Goal: Information Seeking & Learning: Compare options

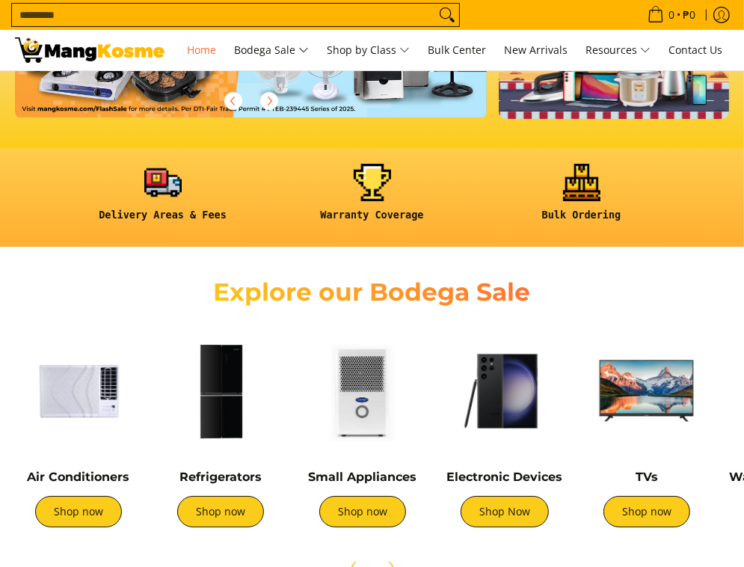
scroll to position [299, 0]
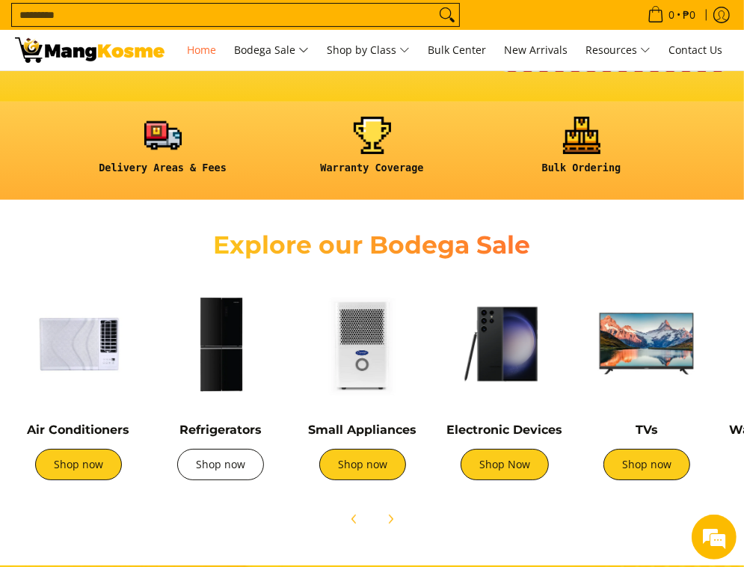
click at [227, 470] on link "Shop now" at bounding box center [220, 464] width 87 height 31
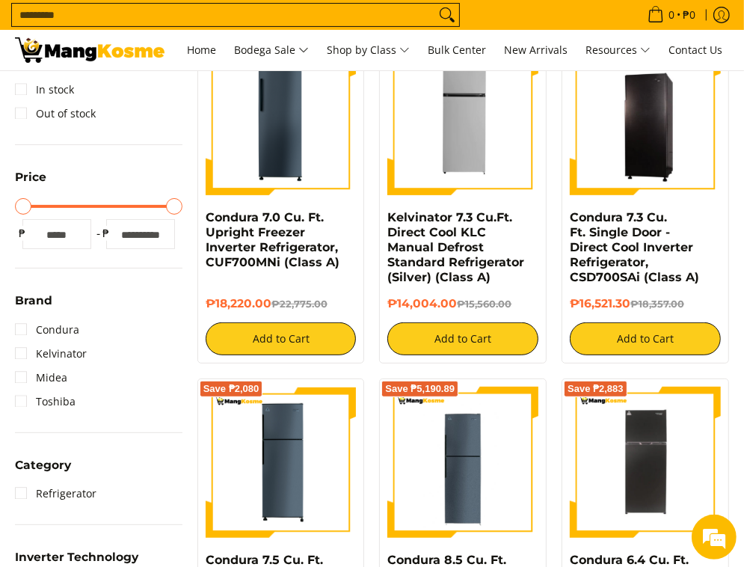
scroll to position [299, 0]
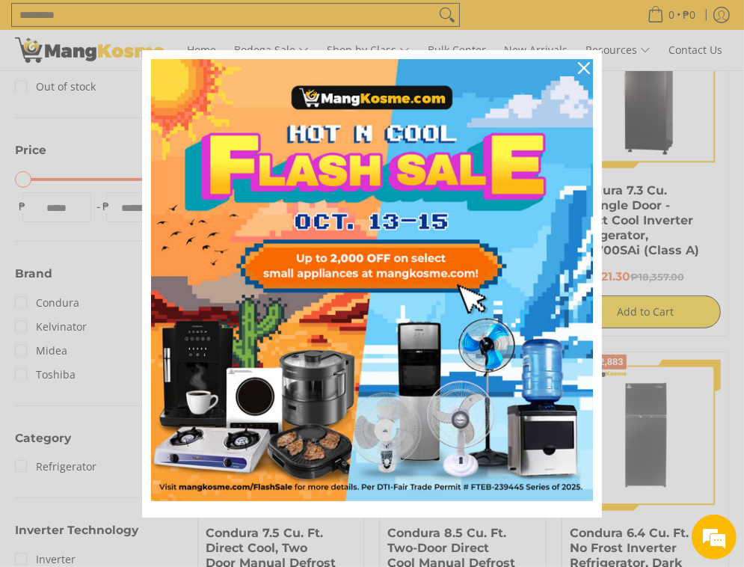
click at [603, 73] on div "Marketing offer form" at bounding box center [372, 283] width 744 height 567
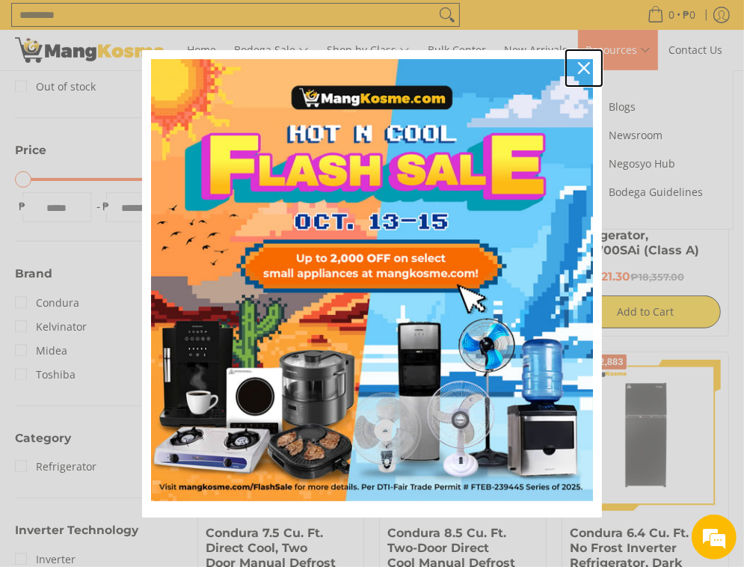
click at [592, 64] on div "Close" at bounding box center [584, 68] width 24 height 24
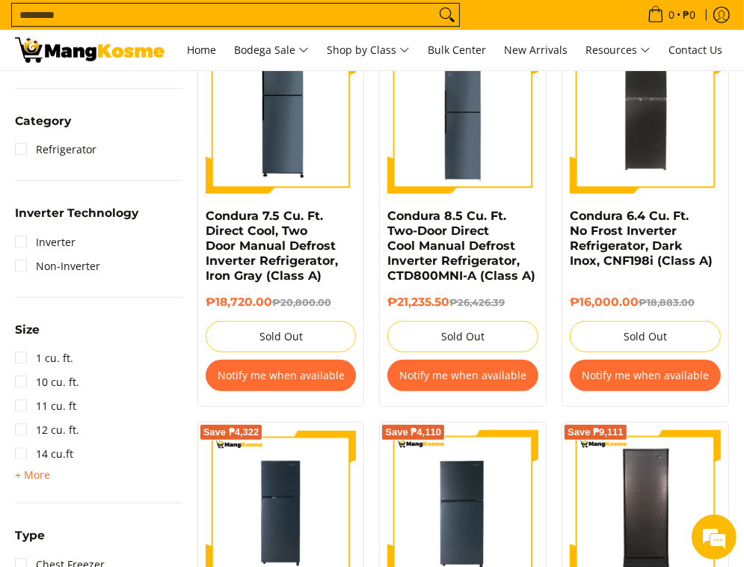
scroll to position [598, 0]
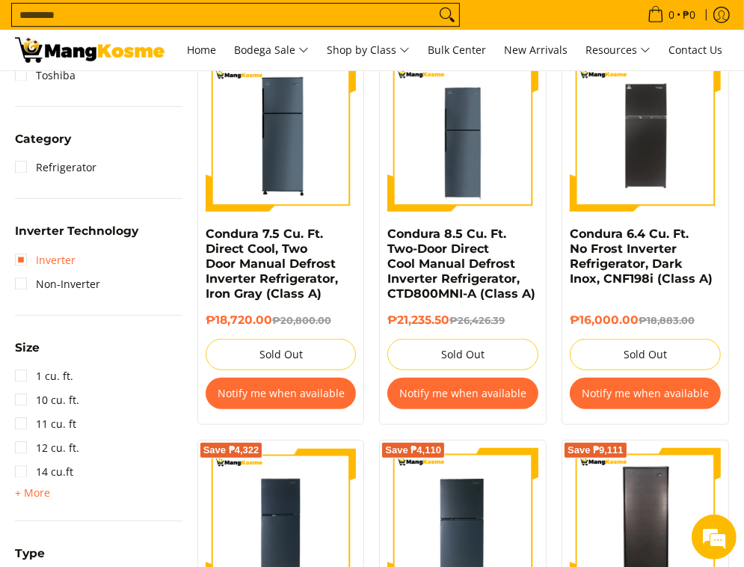
click at [60, 264] on link "Inverter" at bounding box center [45, 260] width 61 height 24
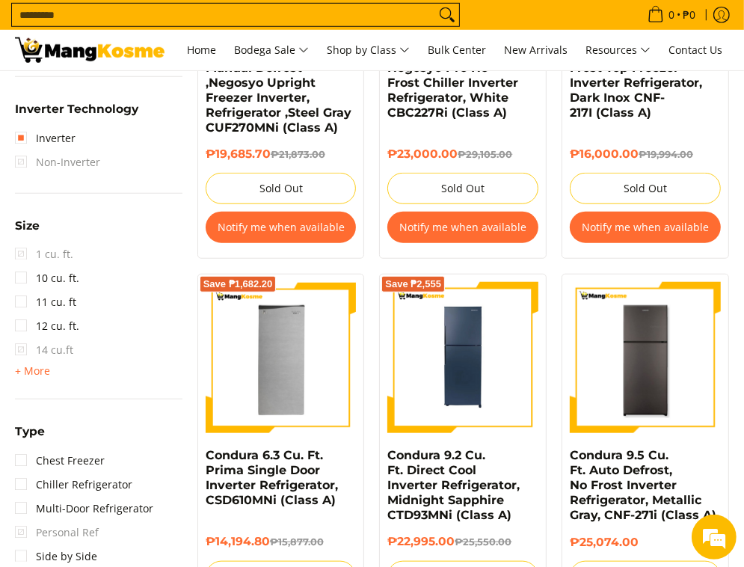
scroll to position [773, 0]
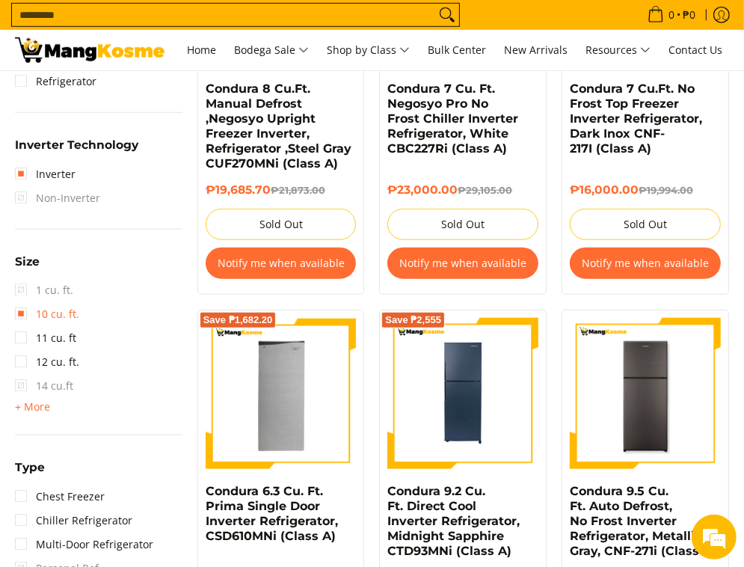
click at [52, 312] on link "10 cu. ft." at bounding box center [47, 314] width 64 height 24
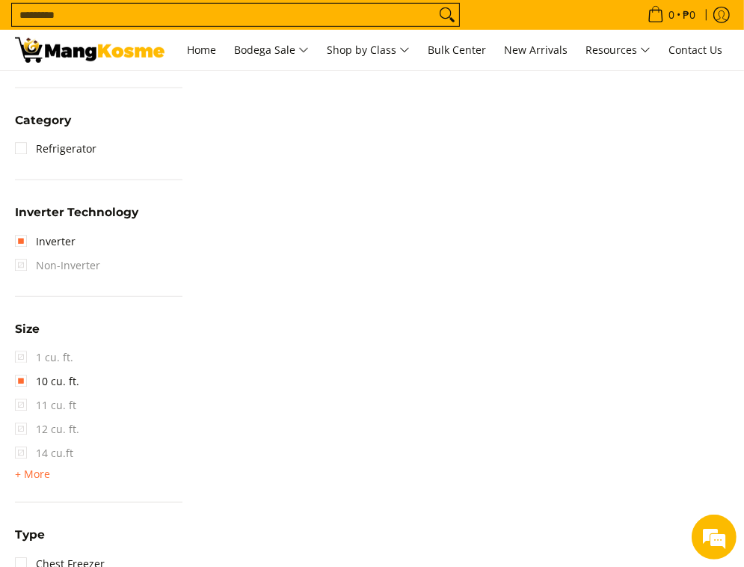
scroll to position [848, 0]
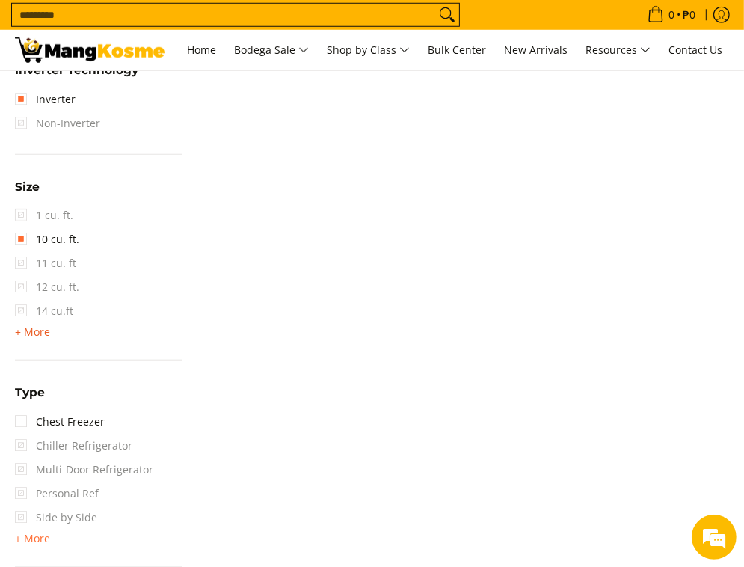
click at [43, 336] on span "+ More" at bounding box center [32, 332] width 35 height 12
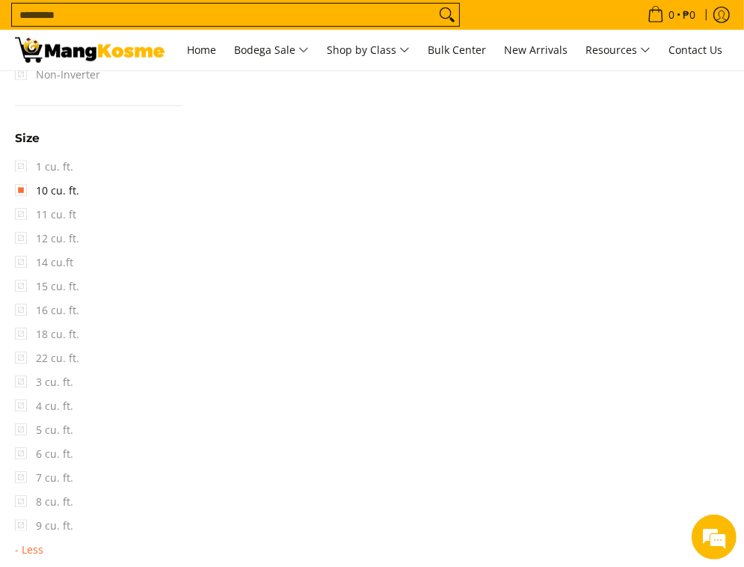
scroll to position [923, 0]
click at [53, 432] on span "6 cu. ft." at bounding box center [44, 428] width 58 height 24
click at [28, 427] on span "6 cu. ft." at bounding box center [44, 428] width 58 height 24
click at [14, 430] on div "Availability Out of stock Price Minimum Price Maximum Price Minimum Price * ₱ M…" at bounding box center [98, 81] width 182 height 1392
click at [24, 163] on link "10 cu. ft." at bounding box center [47, 165] width 64 height 24
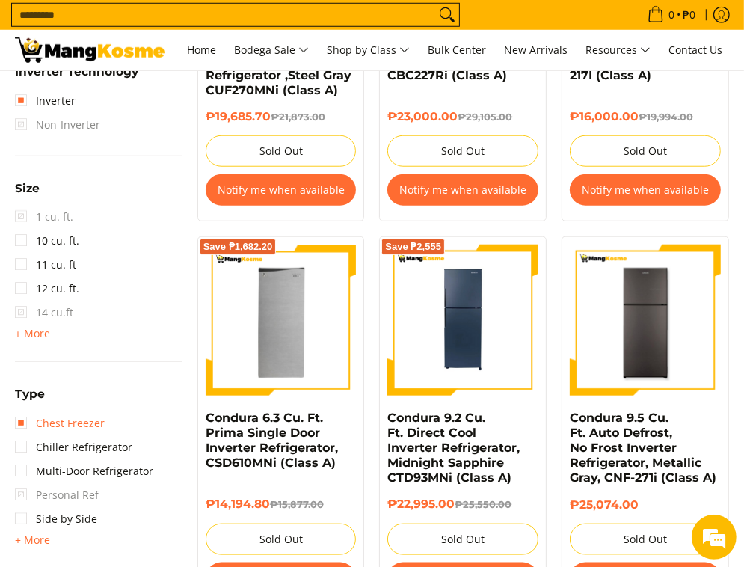
scroll to position [848, 0]
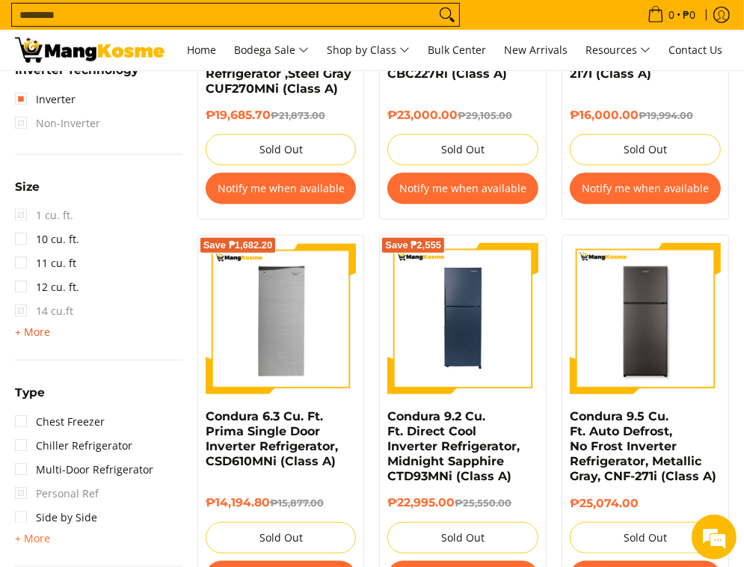
click at [42, 334] on span "+ More" at bounding box center [32, 332] width 35 height 12
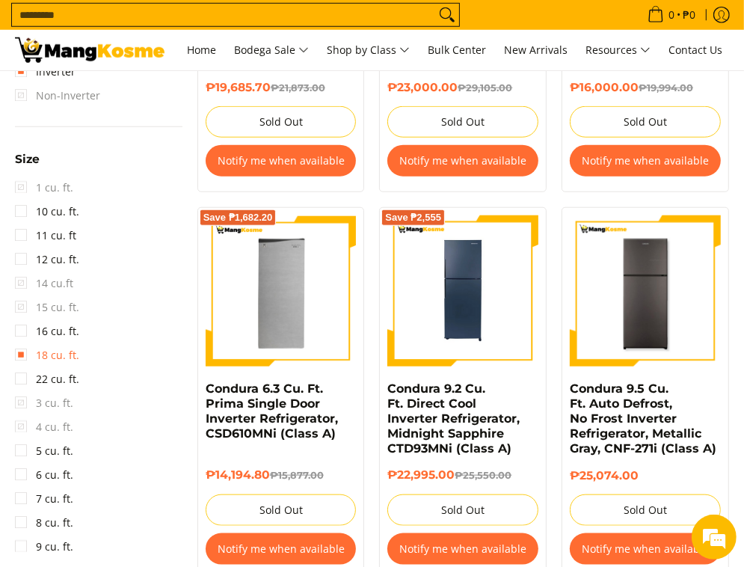
scroll to position [923, 0]
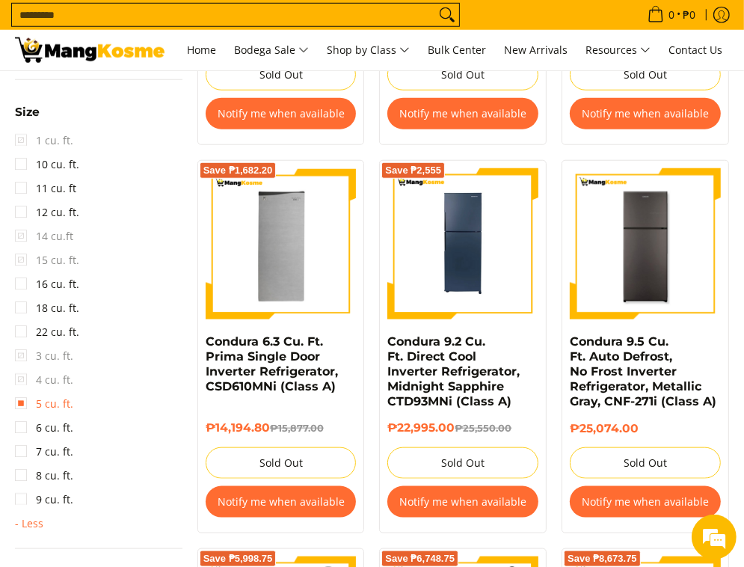
click at [33, 410] on link "5 cu. ft." at bounding box center [44, 404] width 58 height 24
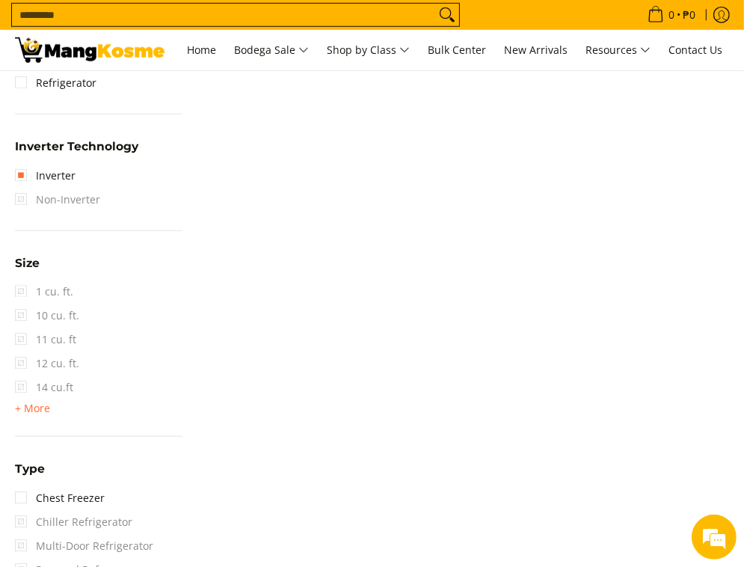
scroll to position [773, 0]
click at [36, 417] on div "Size 1 cu. ft. 10 cu. ft. 11 cu. ft 12 cu. ft. 14 cu.ft + More - Less 15 cu. ft…" at bounding box center [99, 344] width 168 height 184
click at [41, 408] on span "+ More" at bounding box center [32, 407] width 35 height 12
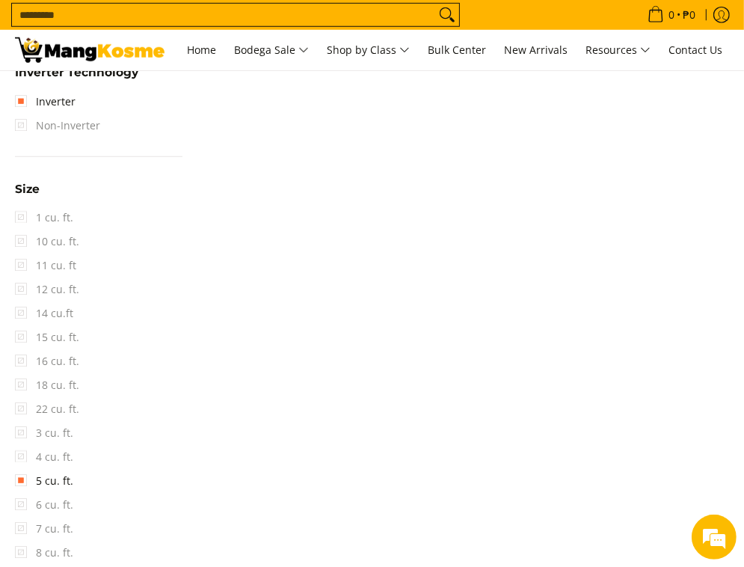
scroll to position [923, 0]
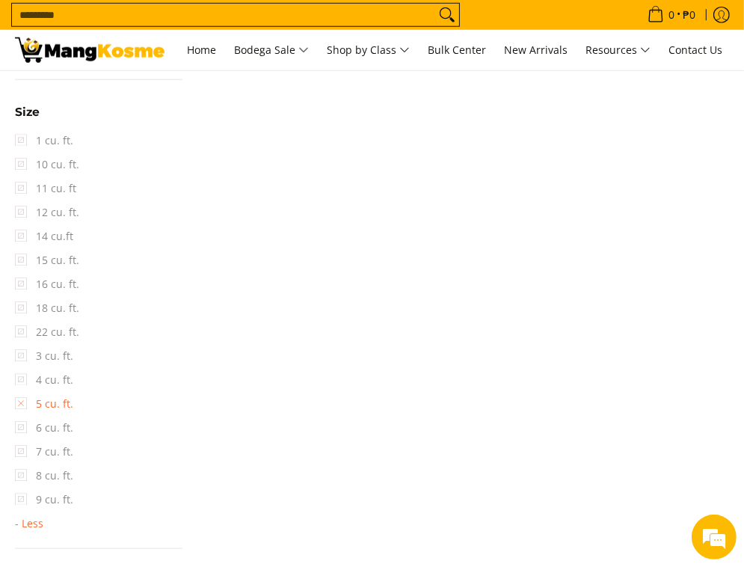
click at [30, 404] on link "5 cu. ft." at bounding box center [44, 404] width 58 height 24
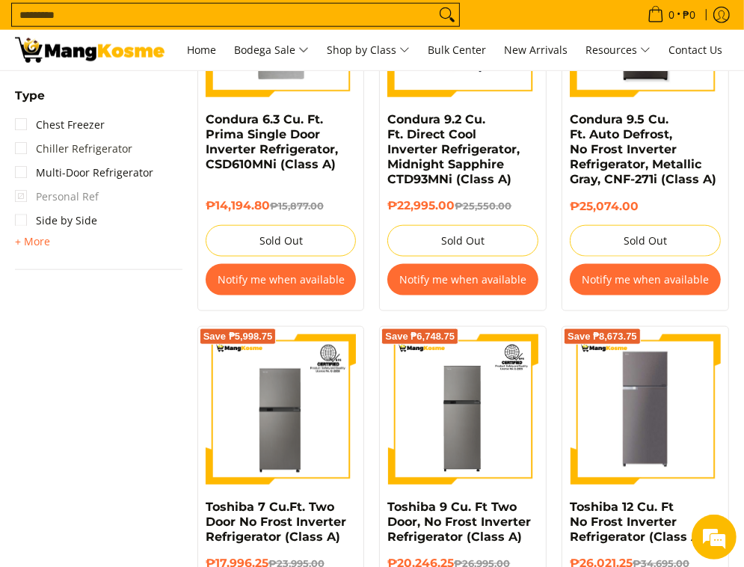
scroll to position [972, 0]
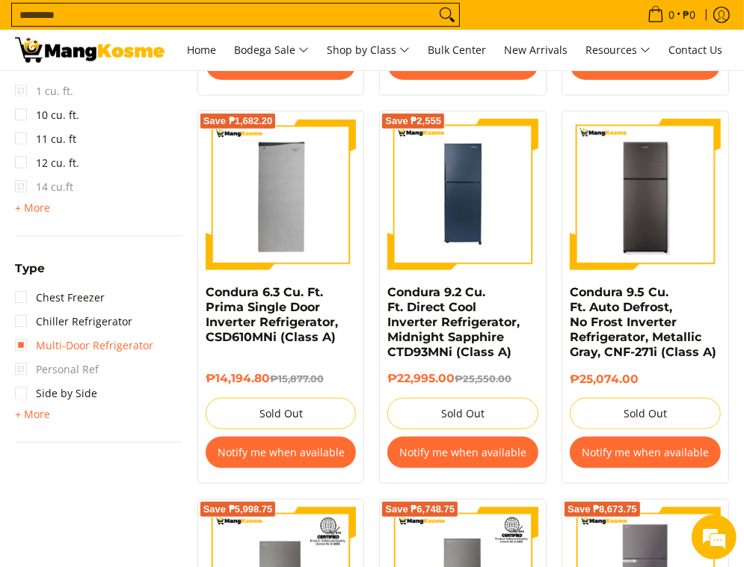
click at [85, 339] on link "Multi-Door Refrigerator" at bounding box center [84, 346] width 138 height 24
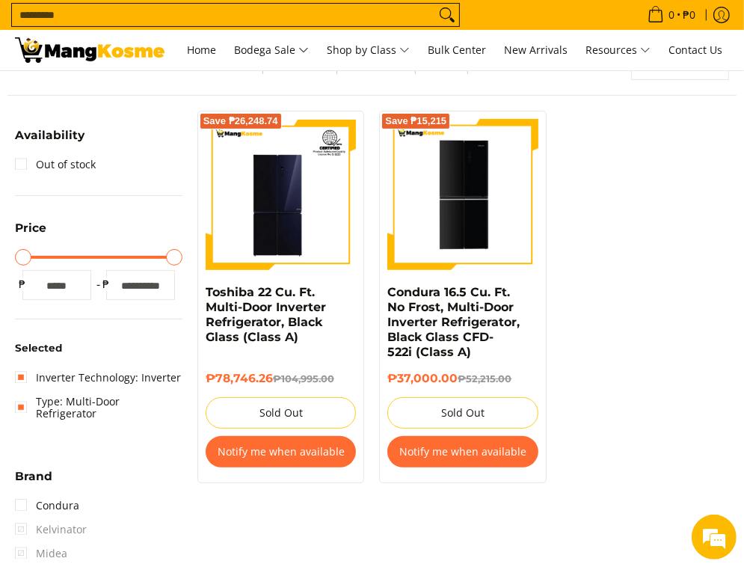
scroll to position [175, 0]
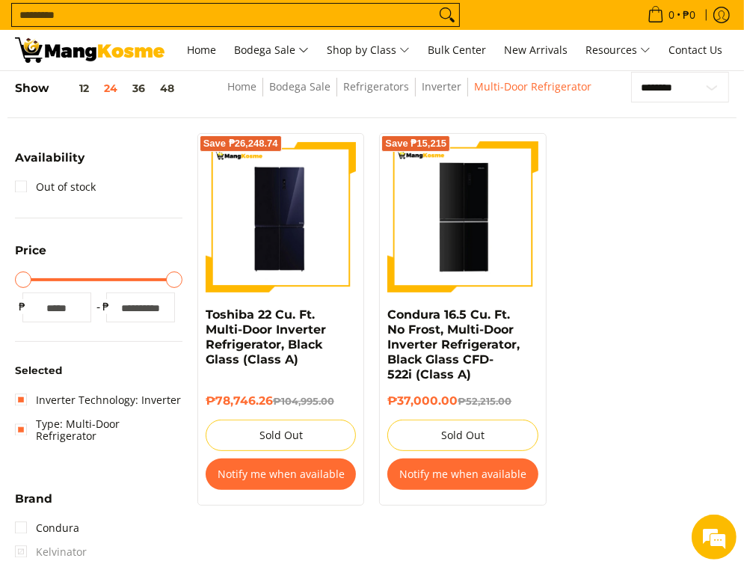
click at [295, 240] on img at bounding box center [281, 216] width 151 height 151
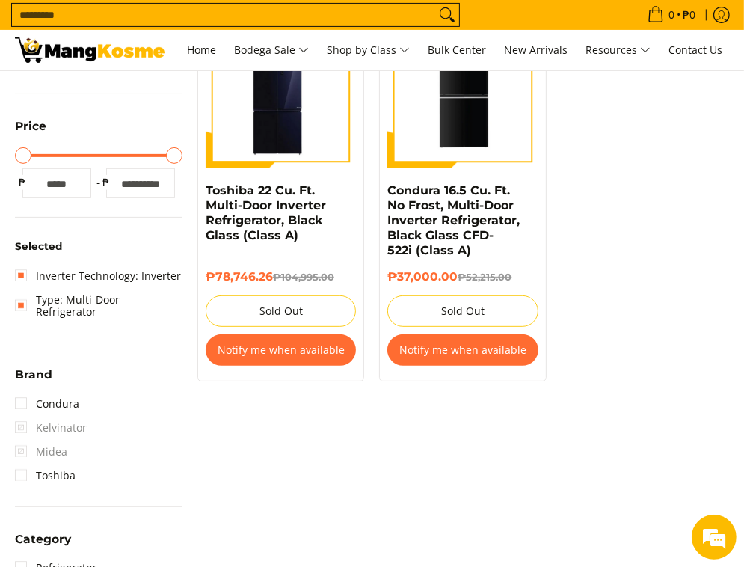
scroll to position [325, 0]
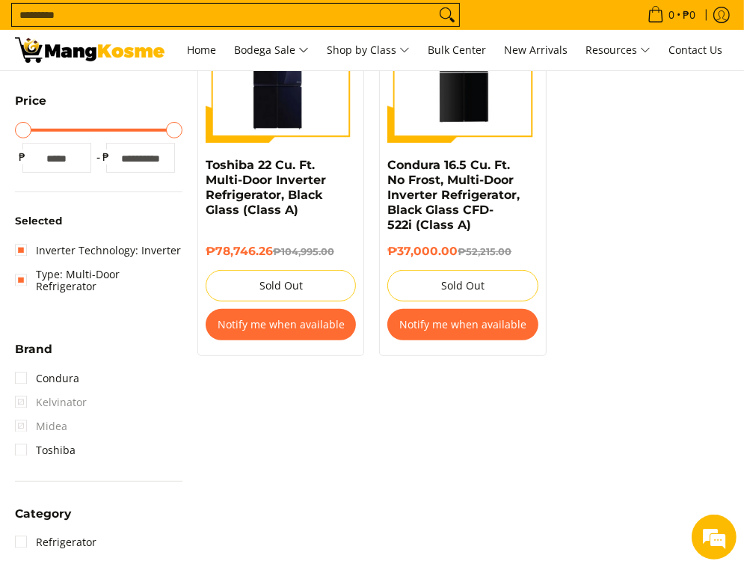
click at [129, 126] on div "Minimum Price Maximum Price Minimum Price * ₱ Maximum Price ***** ₱" at bounding box center [99, 144] width 168 height 55
click at [57, 279] on link "Type: Multi-Door Refrigerator" at bounding box center [99, 281] width 168 height 36
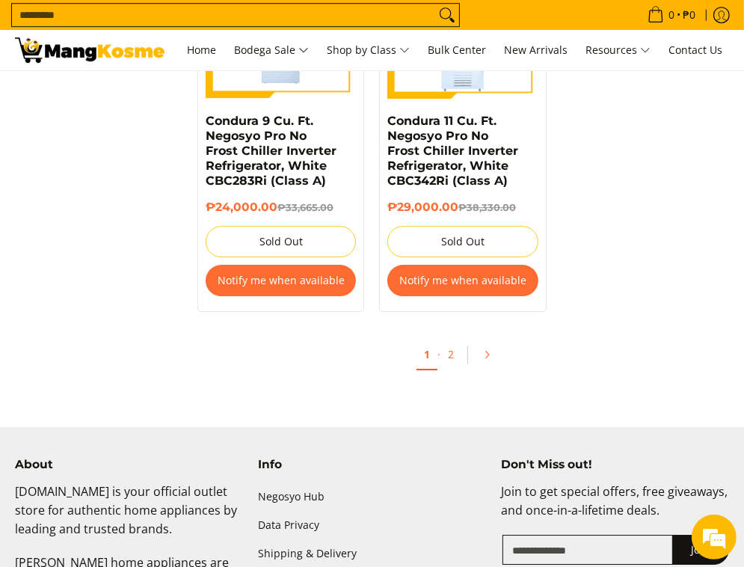
scroll to position [3241, 0]
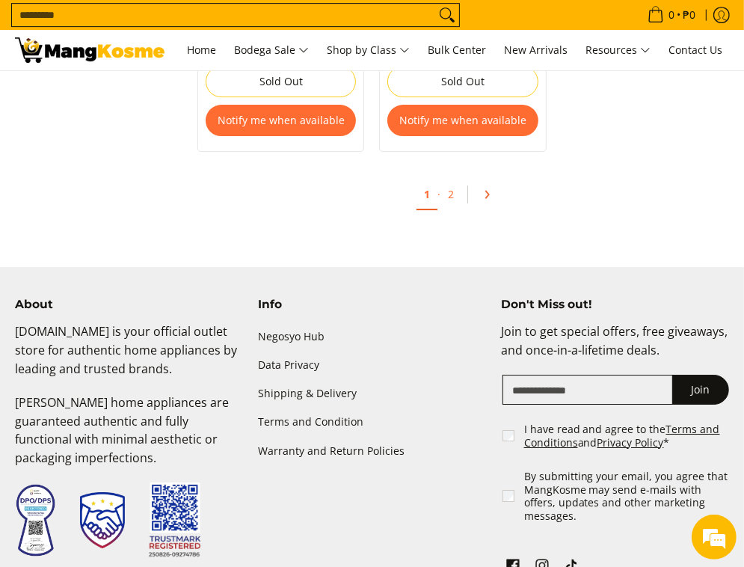
click at [485, 198] on link "Pagination" at bounding box center [492, 194] width 36 height 25
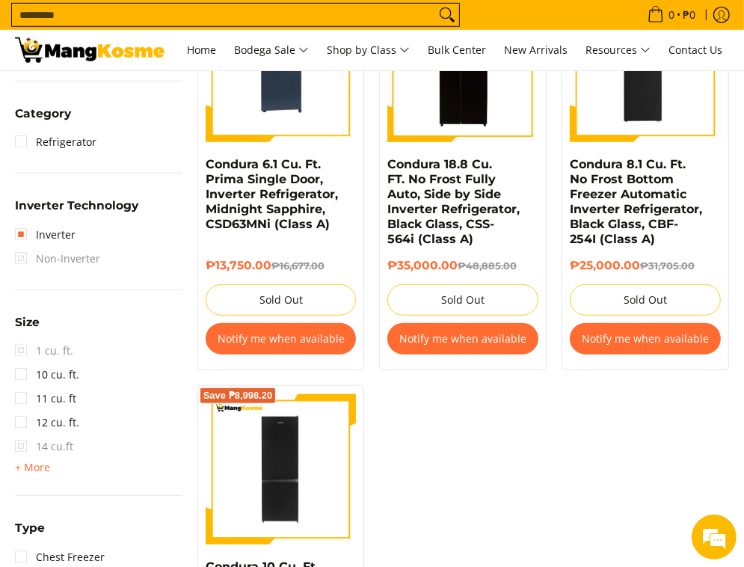
scroll to position [823, 0]
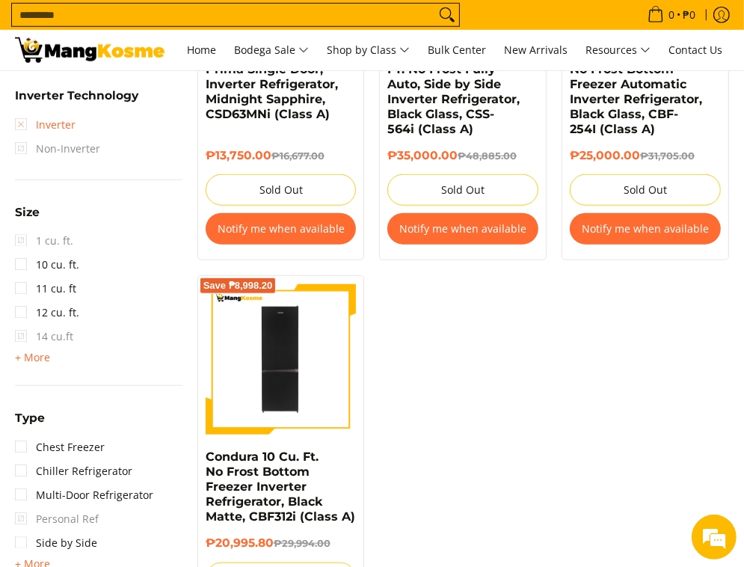
click at [40, 132] on link "Inverter" at bounding box center [45, 125] width 61 height 24
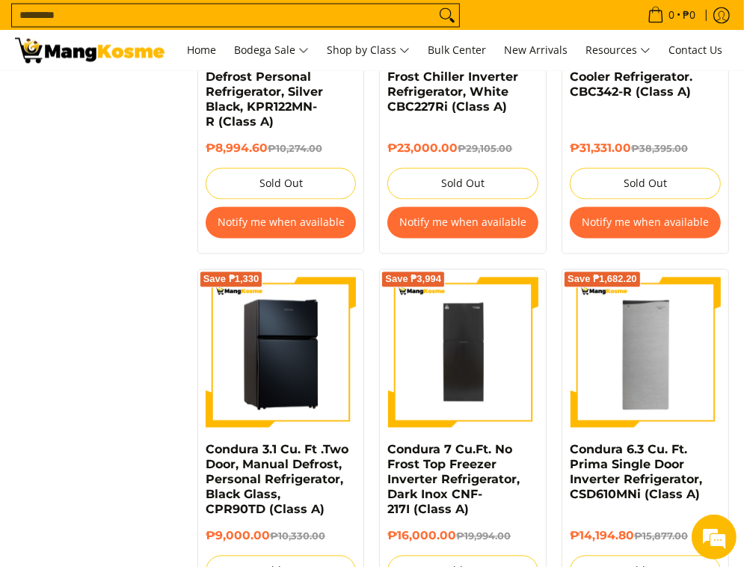
scroll to position [2045, 0]
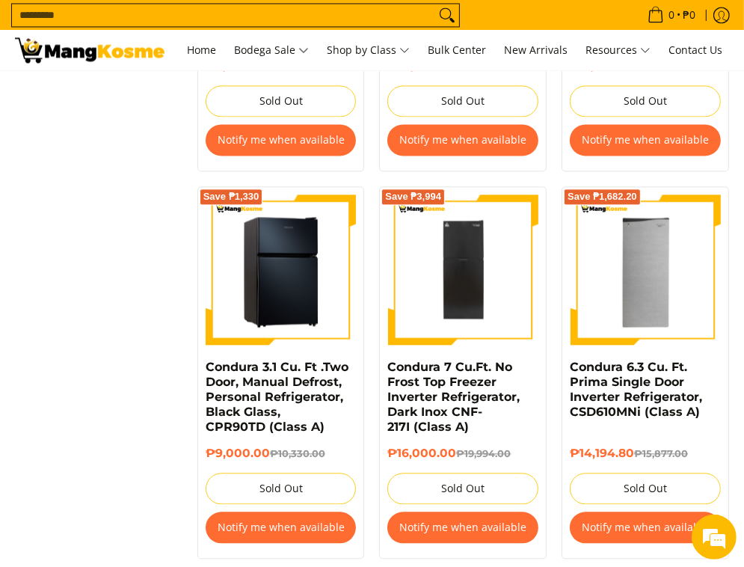
click at [339, 248] on img at bounding box center [281, 269] width 151 height 151
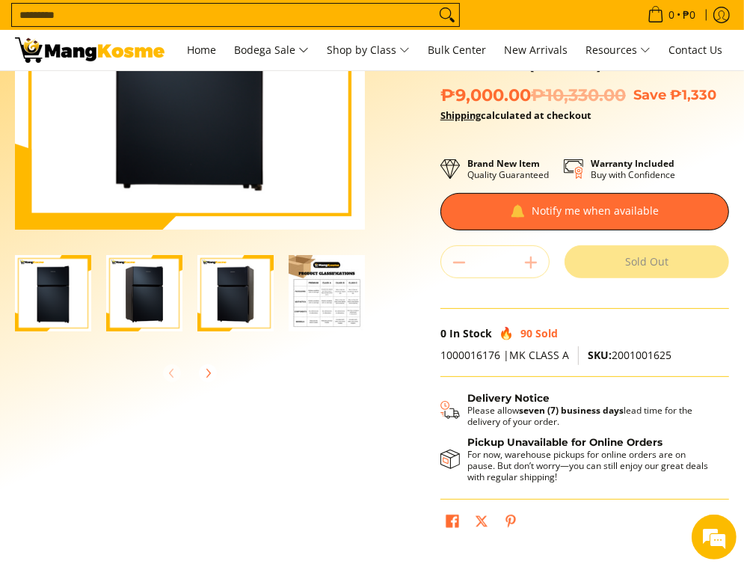
scroll to position [219, 0]
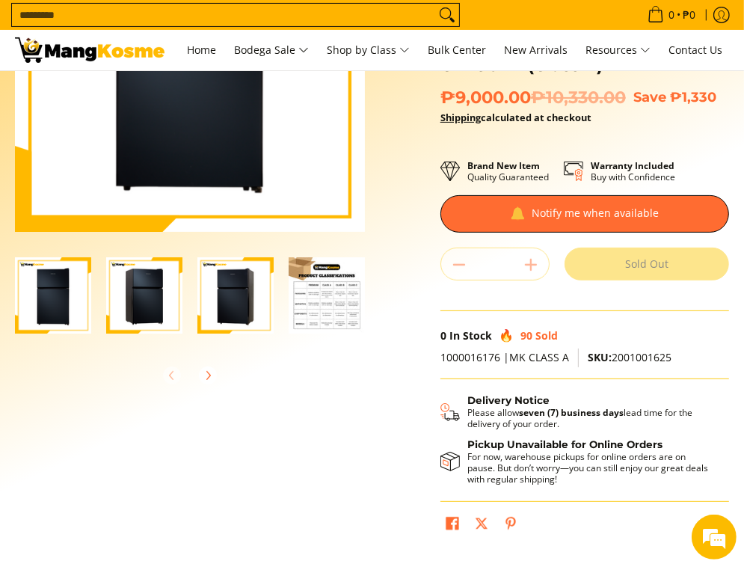
click at [308, 289] on img "Condura 3.1 Cu. Ft .Two Door, Manual Defrost, Personal Refrigerator, Black Glas…" at bounding box center [327, 295] width 76 height 76
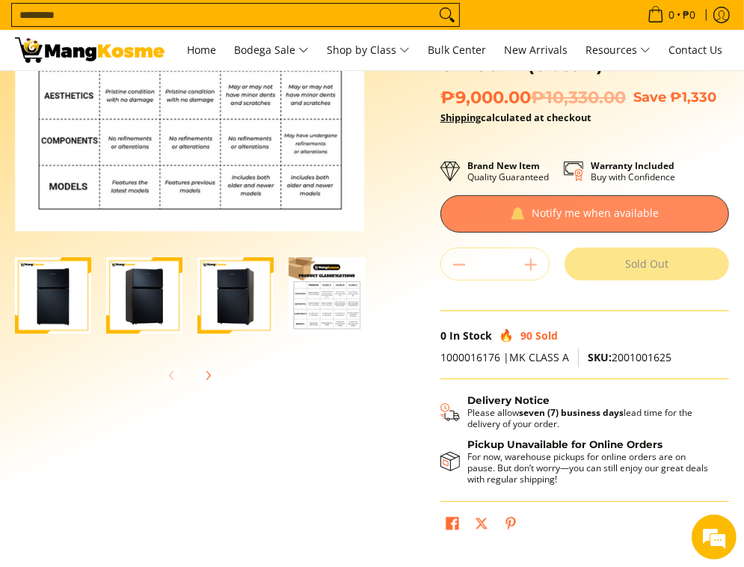
click at [509, 215] on div at bounding box center [585, 213] width 289 height 37
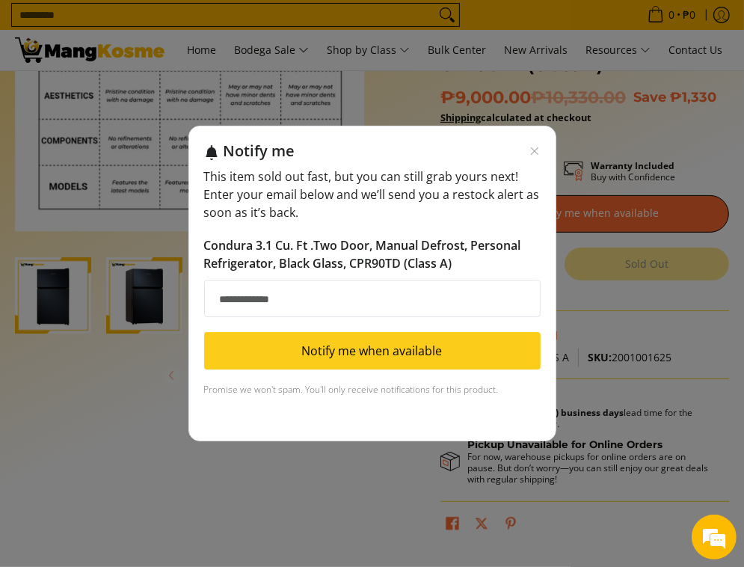
click at [535, 143] on div "Notify me" at bounding box center [382, 150] width 318 height 19
click at [526, 150] on div "Notify me" at bounding box center [382, 150] width 318 height 19
click at [546, 150] on div "Notify me This item sold out fast, but you can still grab yours next! Enter you…" at bounding box center [372, 284] width 368 height 316
click at [540, 150] on div "Notify me This item sold out fast, but you can still grab yours next! Enter you…" at bounding box center [372, 284] width 368 height 316
click at [540, 153] on icon "Close modal" at bounding box center [535, 151] width 12 height 12
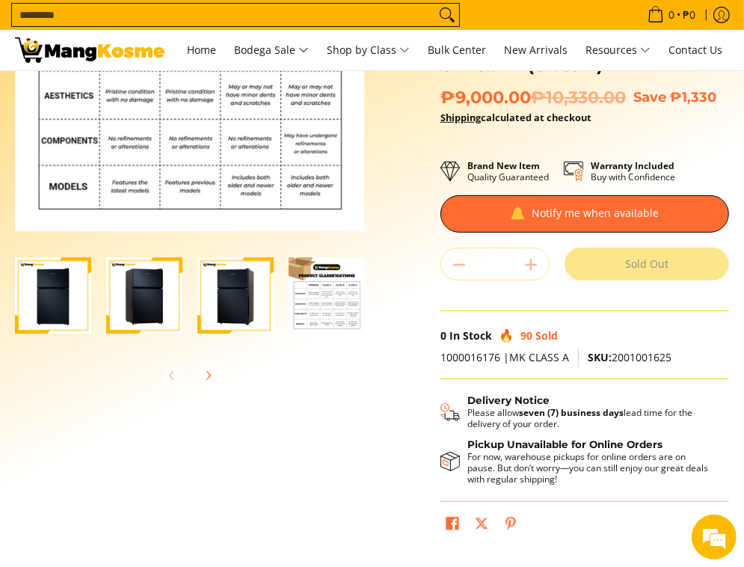
click at [131, 16] on input "Search..." at bounding box center [223, 15] width 423 height 22
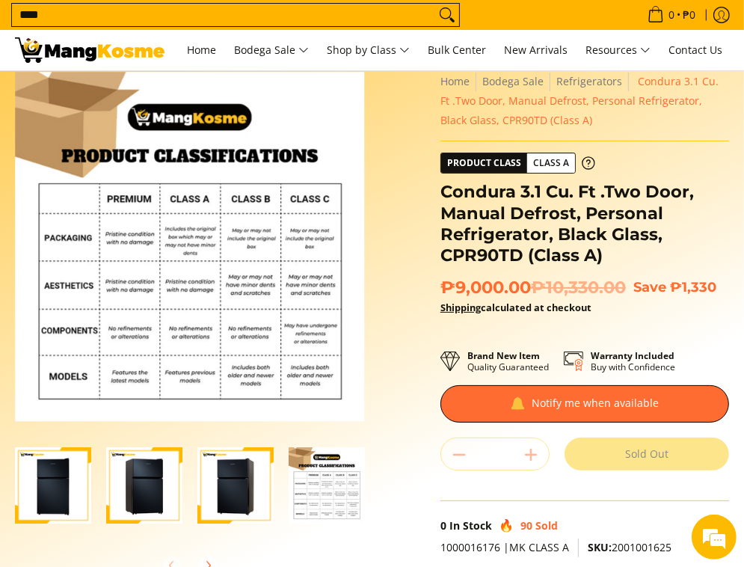
scroll to position [0, 0]
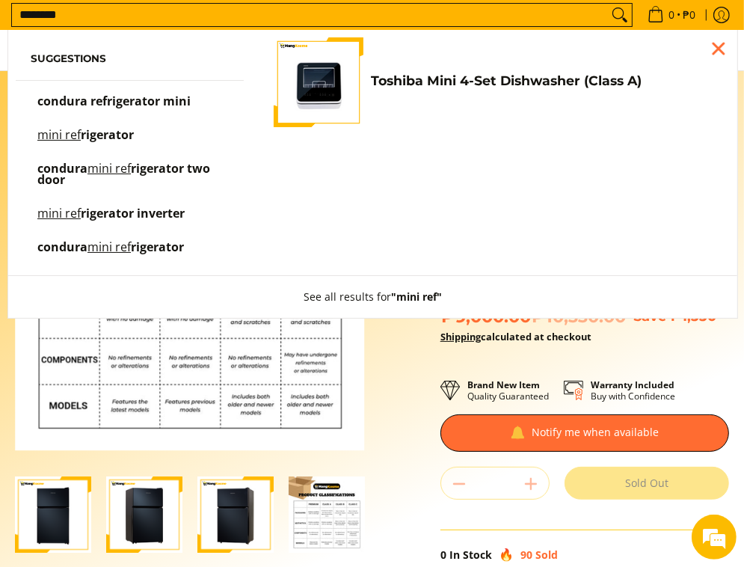
type input "********"
click at [134, 132] on span "rigerator" at bounding box center [107, 134] width 53 height 16
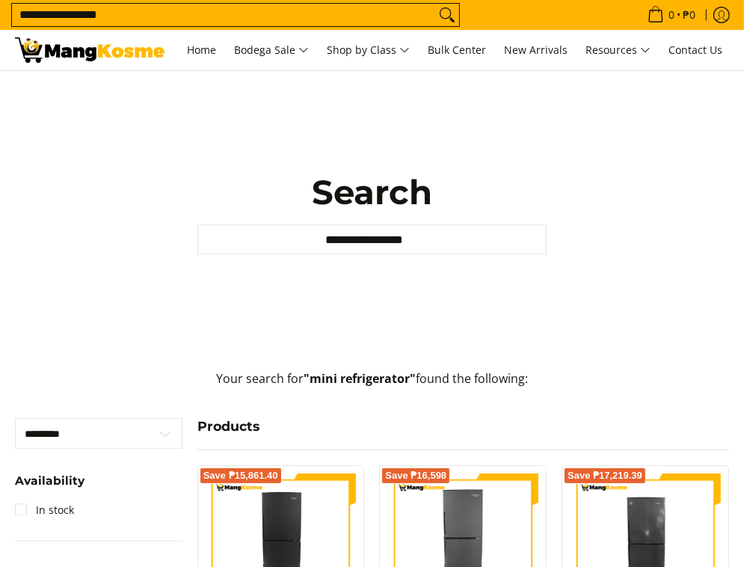
click at [299, 258] on div "**********" at bounding box center [371, 212] width 729 height 283
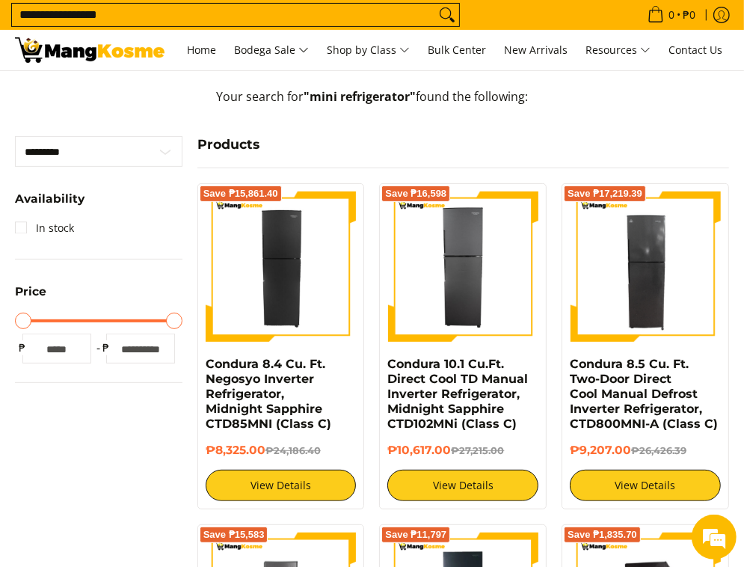
scroll to position [150, 0]
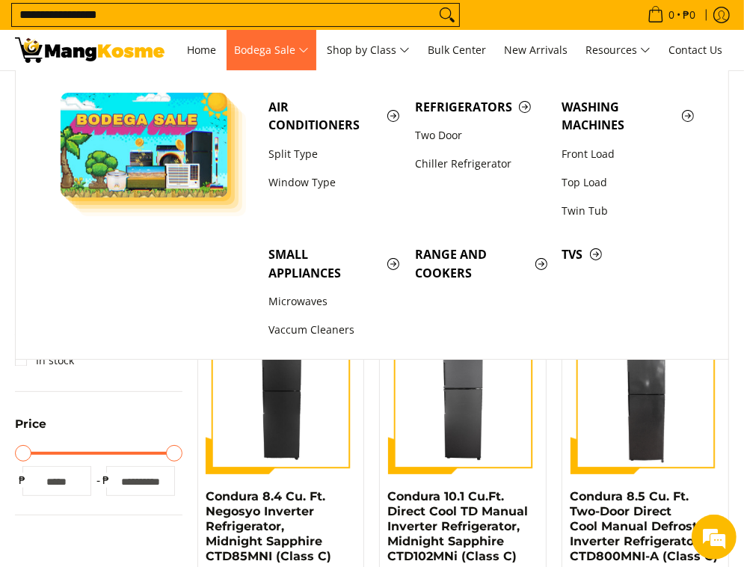
click at [286, 64] on link "Bodega Sale" at bounding box center [272, 50] width 90 height 40
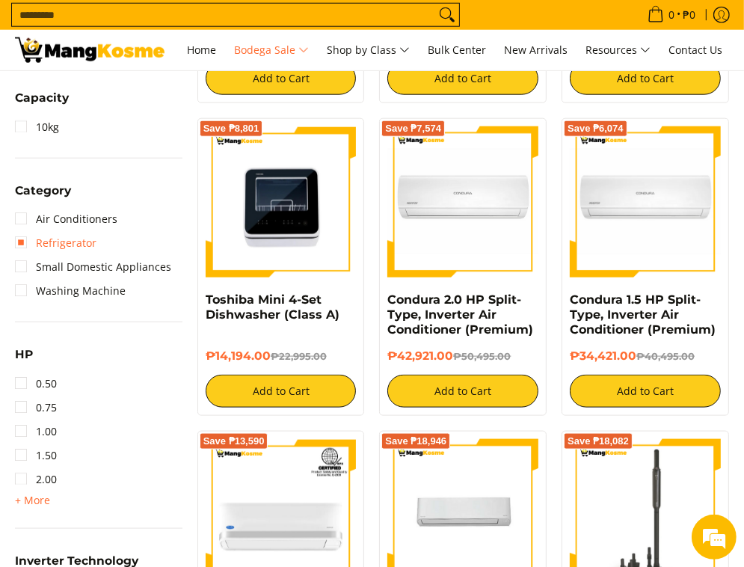
click at [64, 251] on link "Refrigerator" at bounding box center [56, 243] width 82 height 24
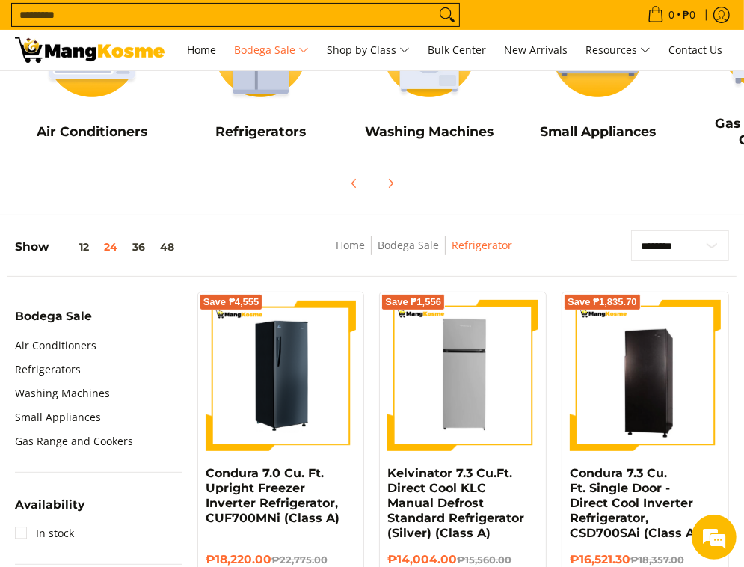
scroll to position [263, 0]
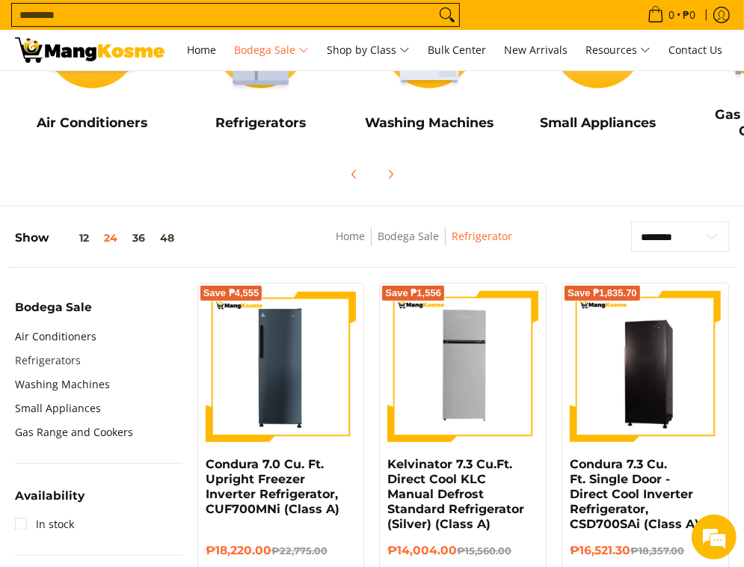
click at [51, 362] on link "Refrigerators" at bounding box center [48, 361] width 66 height 24
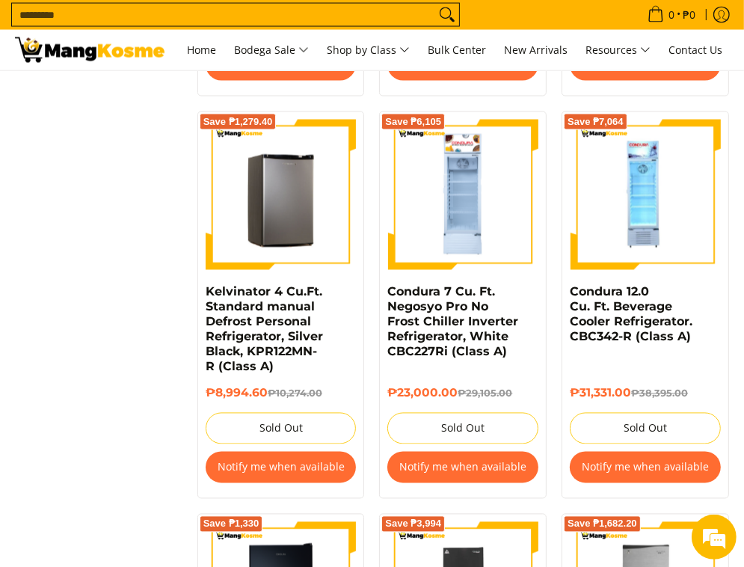
click at [304, 241] on img at bounding box center [281, 195] width 151 height 151
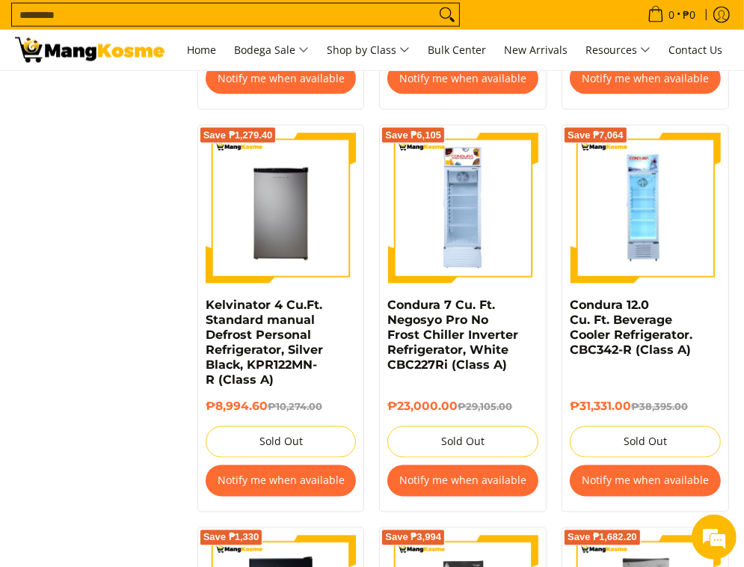
click at [272, 479] on button "Notify me when available" at bounding box center [281, 480] width 151 height 31
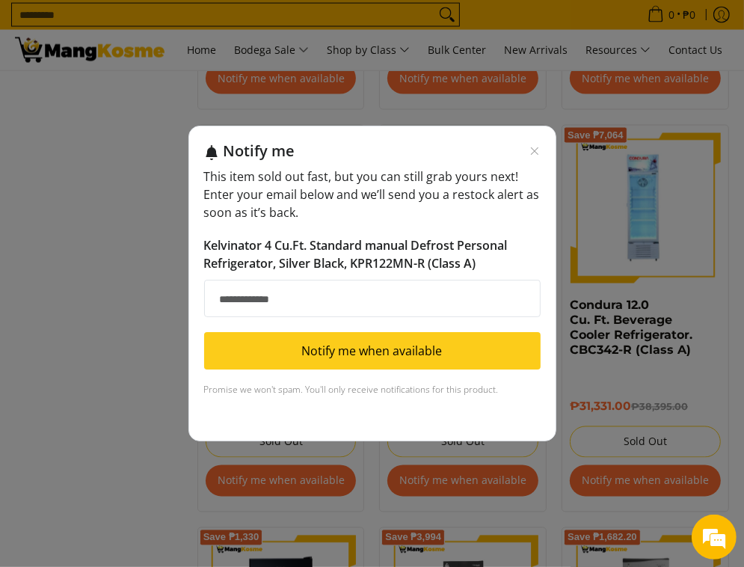
click at [317, 307] on input "Email address" at bounding box center [372, 298] width 337 height 37
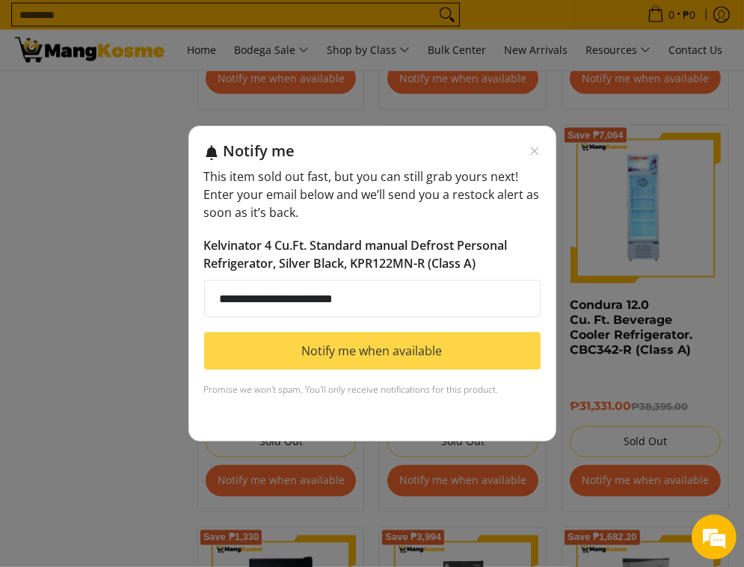
type input "**********"
click at [343, 348] on button "Notify me when available" at bounding box center [372, 350] width 337 height 37
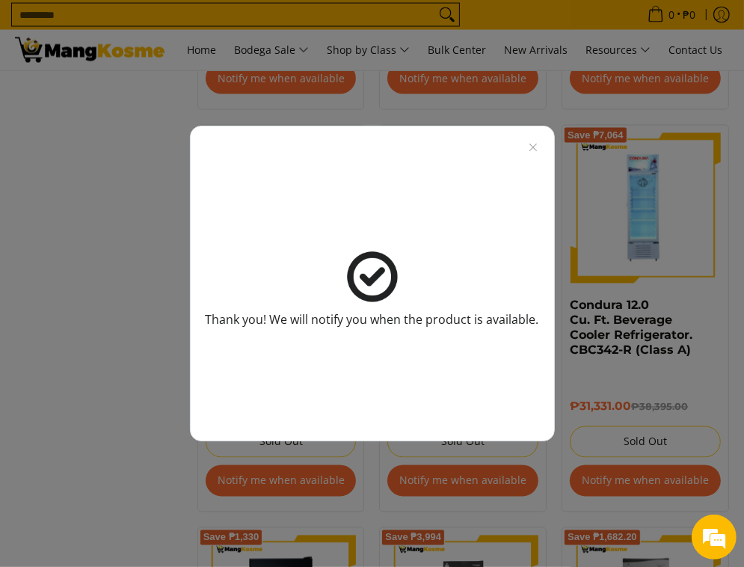
click at [142, 340] on div "Thank you! We will notify you when the product is available." at bounding box center [372, 283] width 744 height 567
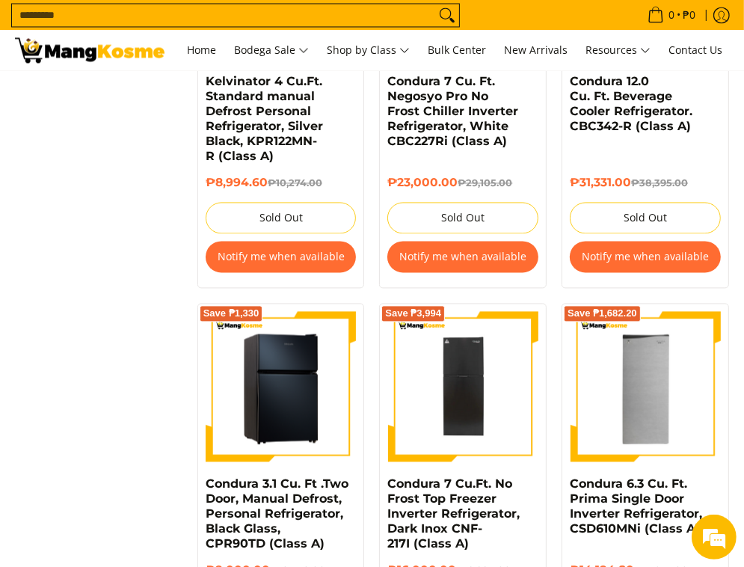
scroll to position [2003, 0]
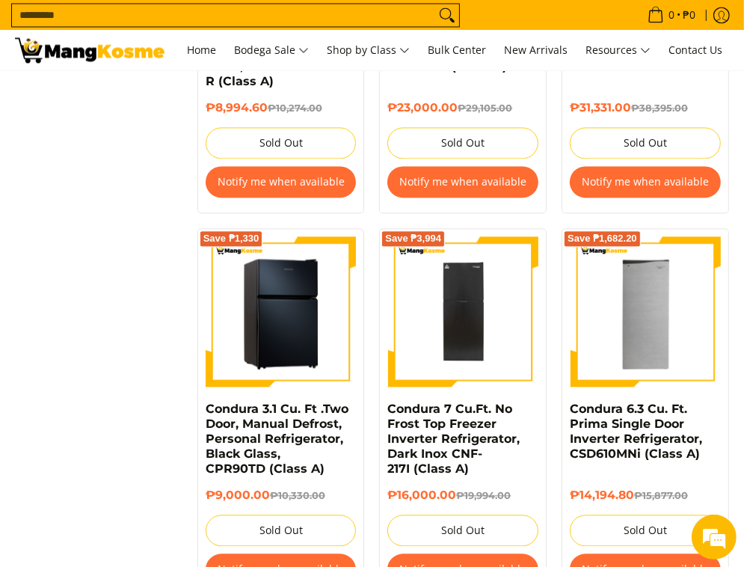
click at [275, 349] on img at bounding box center [281, 311] width 151 height 151
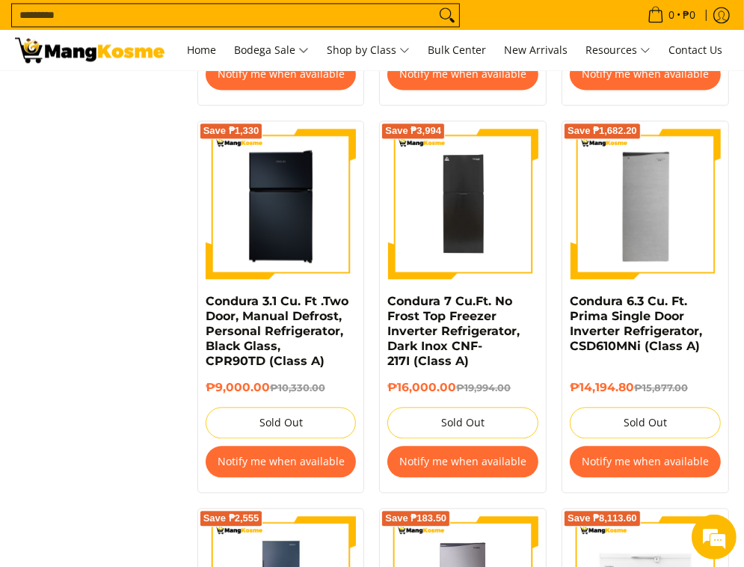
scroll to position [2136, 0]
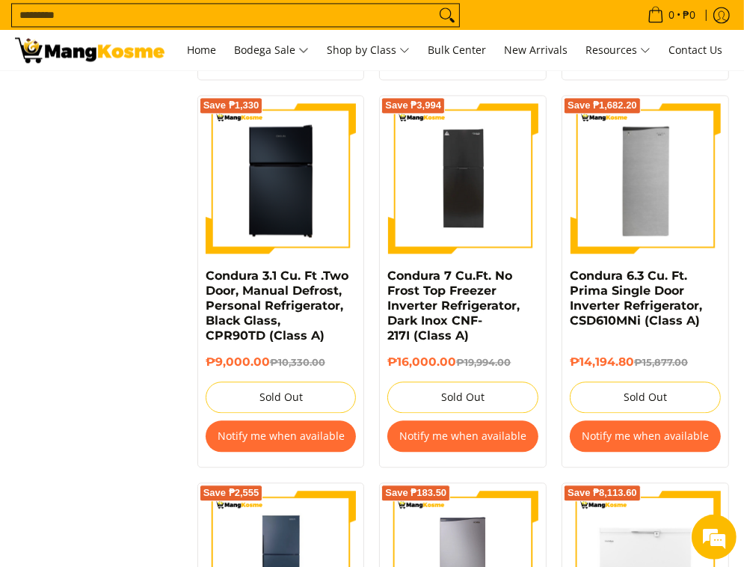
click at [289, 452] on div "₱9,000.00 ₱10,330.00 Sold Out Notify me when available" at bounding box center [281, 407] width 151 height 104
click at [296, 439] on button "Notify me when available" at bounding box center [281, 435] width 151 height 31
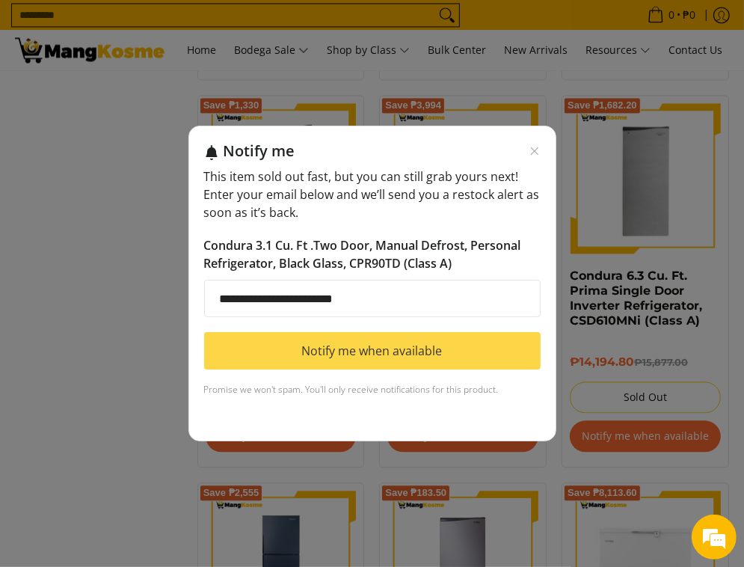
click at [336, 346] on button "Notify me when available" at bounding box center [372, 350] width 337 height 37
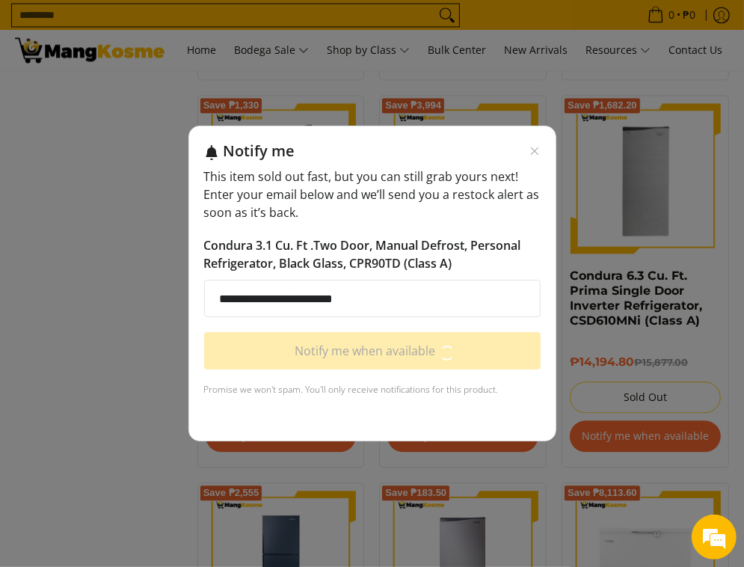
click at [86, 409] on div "**********" at bounding box center [372, 283] width 744 height 567
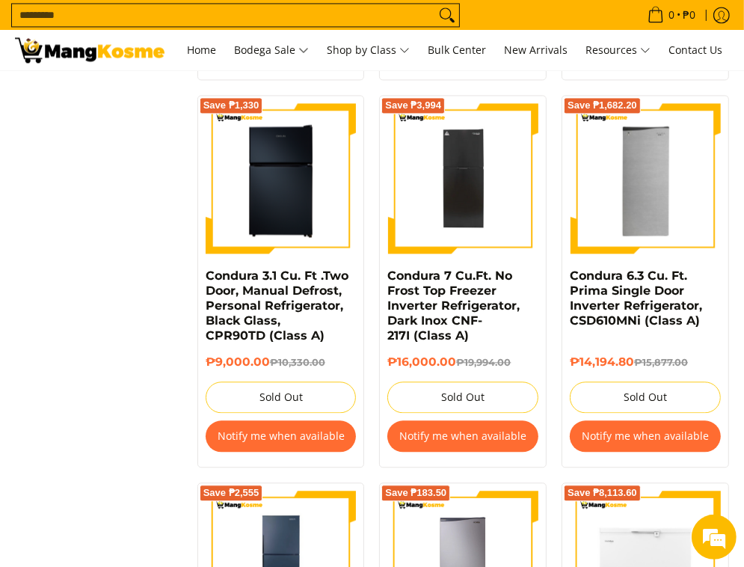
click at [296, 435] on button "Notify me when available" at bounding box center [281, 435] width 151 height 31
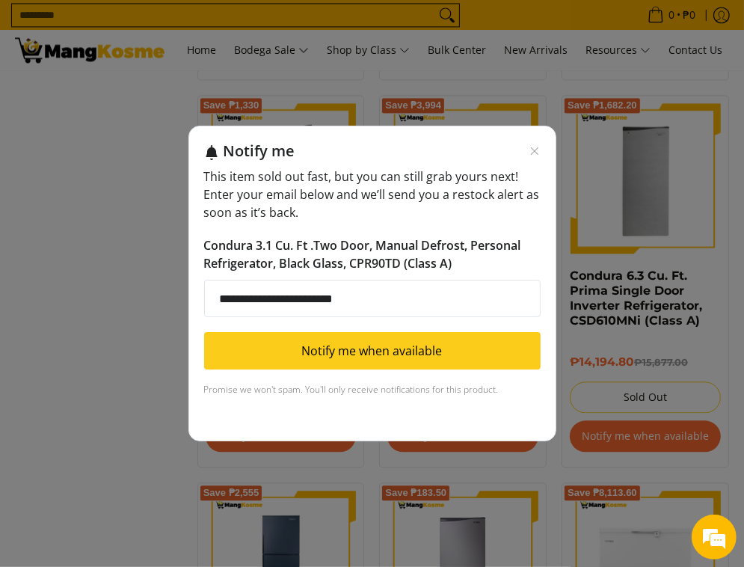
click at [105, 366] on div "**********" at bounding box center [372, 283] width 744 height 567
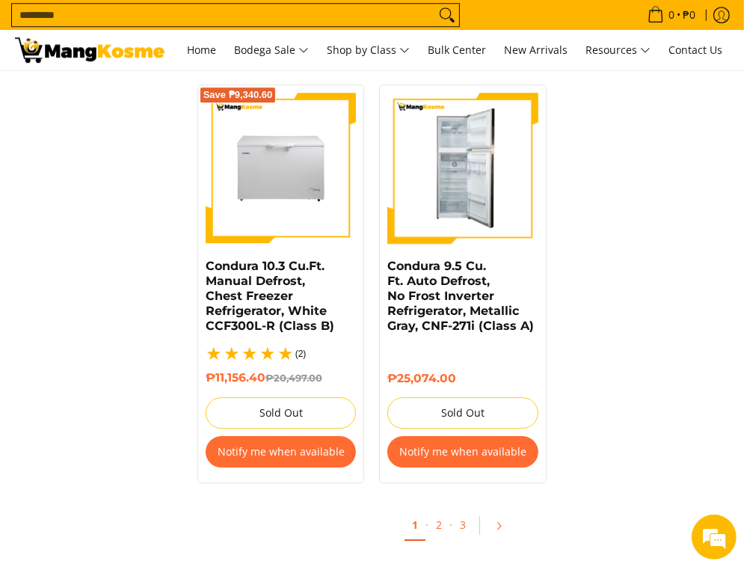
scroll to position [3108, 0]
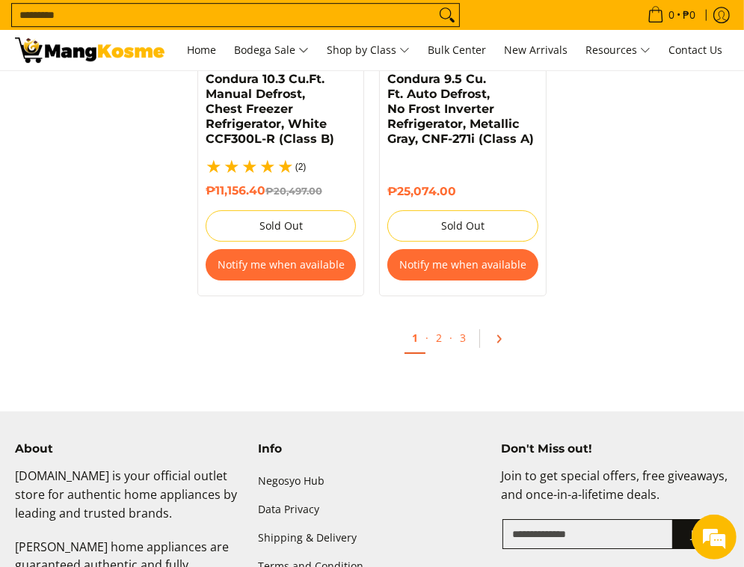
click at [501, 340] on link "Pagination" at bounding box center [504, 338] width 36 height 25
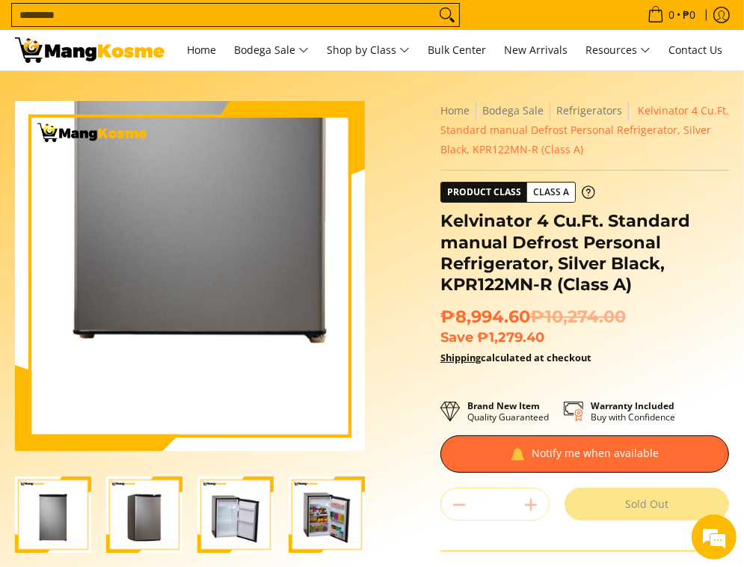
click at [185, 370] on img at bounding box center [190, 276] width 350 height 350
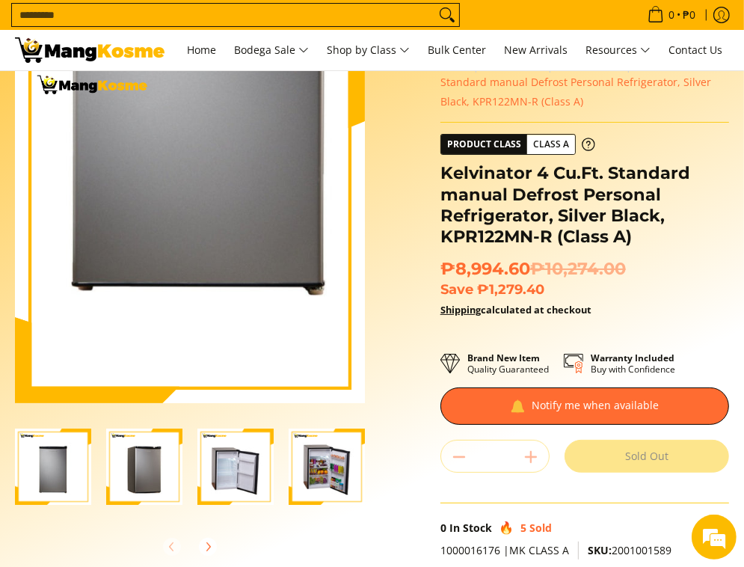
scroll to position [75, 0]
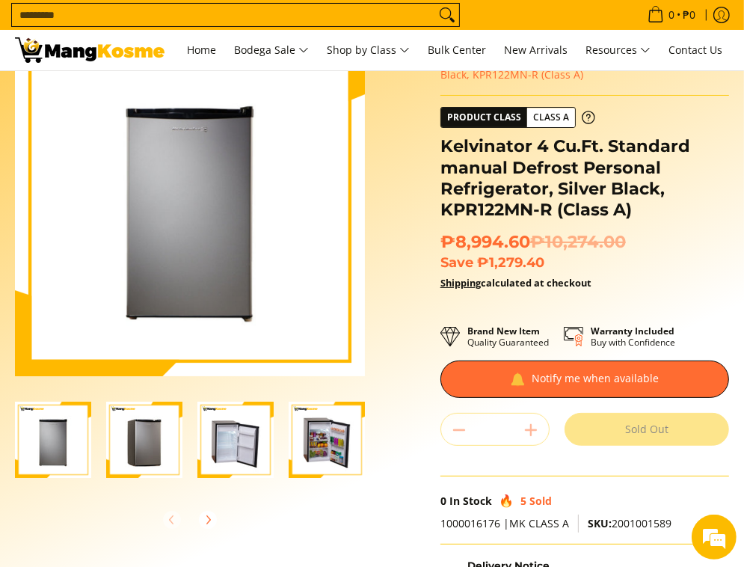
click at [334, 448] on img "Kelvinator 4 Cu.Ft. Standard manual Defrost Personal Refrigerator, Silver Black…" at bounding box center [327, 440] width 76 height 76
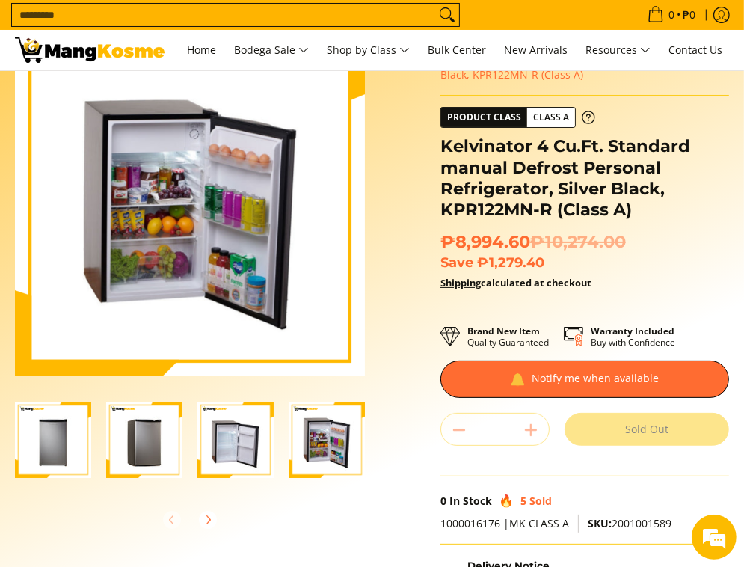
click at [242, 447] on img "Kelvinator 4 Cu.Ft. Standard manual Defrost Personal Refrigerator, Silver Black…" at bounding box center [235, 440] width 76 height 76
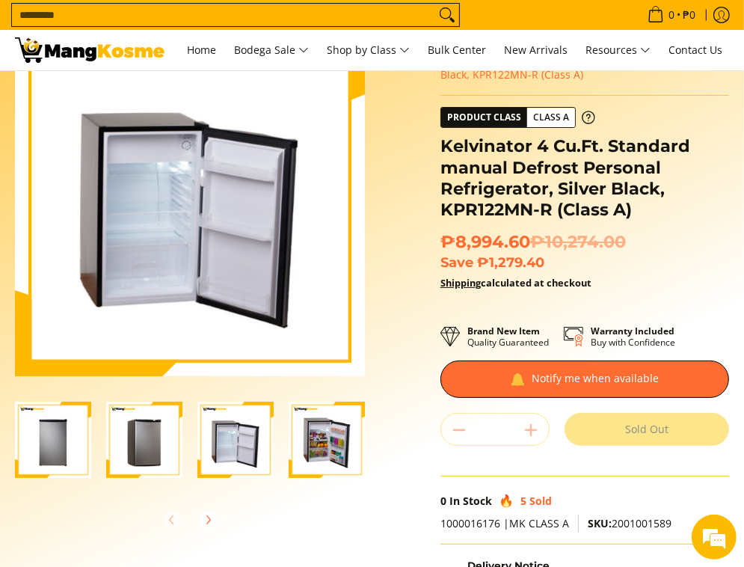
click at [146, 446] on img "Kelvinator 4 Cu.Ft. Standard manual Defrost Personal Refrigerator, Silver Black…" at bounding box center [144, 440] width 76 height 76
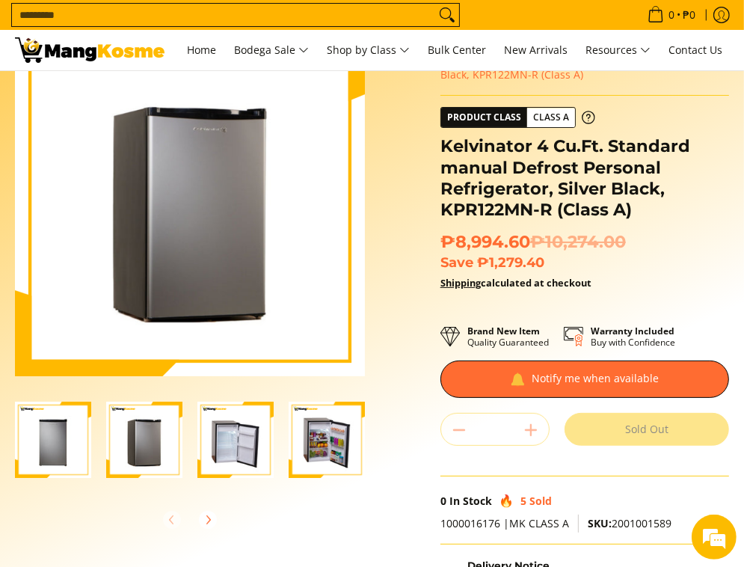
scroll to position [0, 0]
click at [297, 449] on img "Kelvinator 4 Cu.Ft. Standard manual Defrost Personal Refrigerator, Silver Black…" at bounding box center [327, 440] width 76 height 76
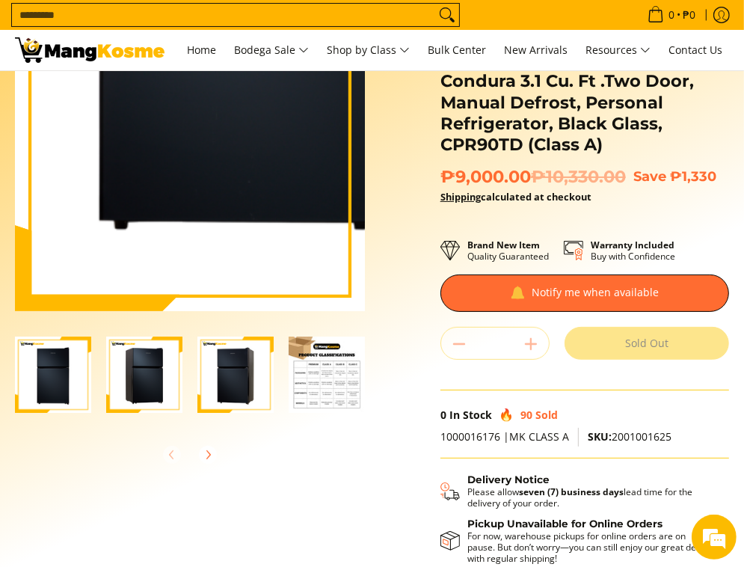
scroll to position [150, 0]
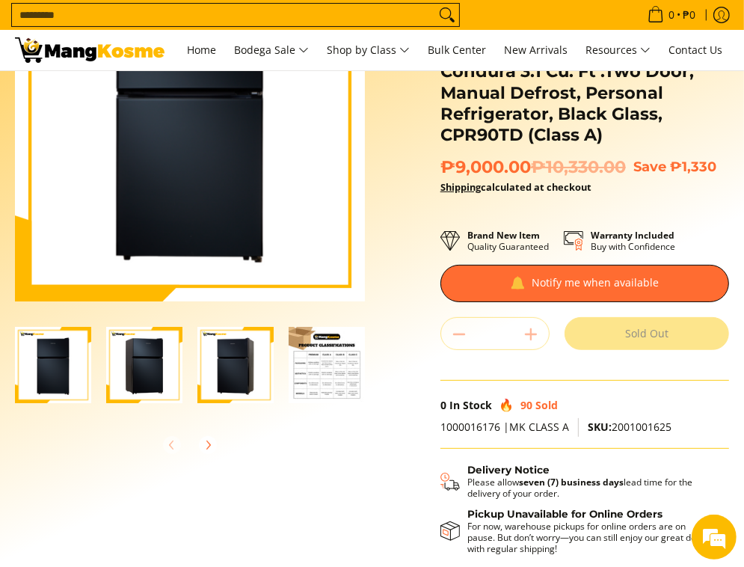
click at [156, 363] on img "Condura 3.1 Cu. Ft .Two Door, Manual Defrost, Personal Refrigerator, Black Glas…" at bounding box center [144, 365] width 76 height 76
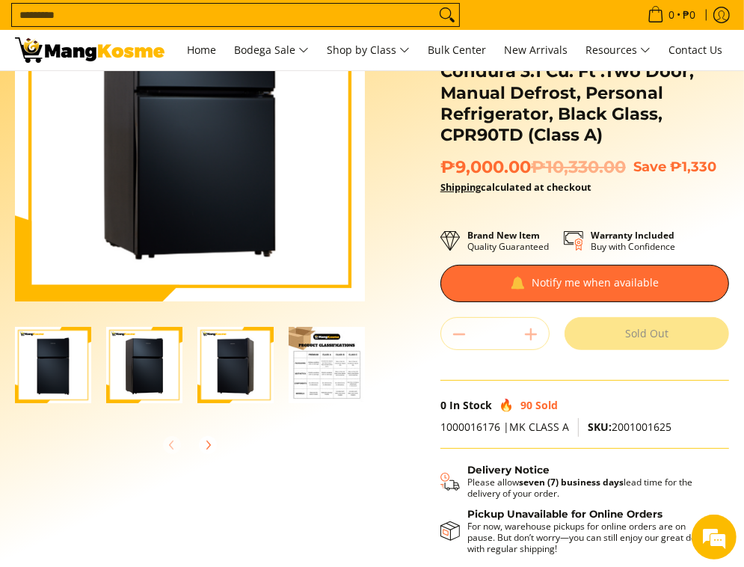
click at [239, 361] on img "Condura 3.1 Cu. Ft .Two Door, Manual Defrost, Personal Refrigerator, Black Glas…" at bounding box center [235, 365] width 76 height 76
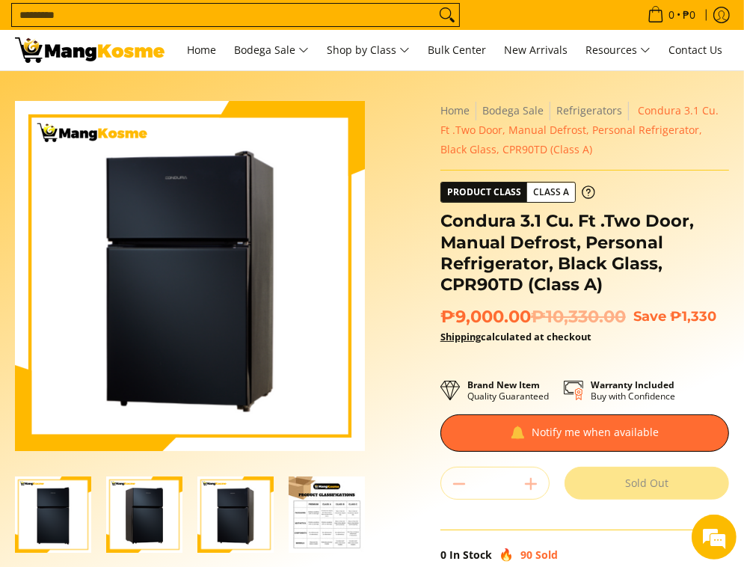
scroll to position [0, 0]
click at [396, 267] on div "Skip to Main Content Enable zoom Disable zoom Enable zoom Disable zoom Enable z…" at bounding box center [371, 440] width 729 height 678
click at [302, 509] on img "Condura 3.1 Cu. Ft .Two Door, Manual Defrost, Personal Refrigerator, Black Glas…" at bounding box center [327, 514] width 76 height 76
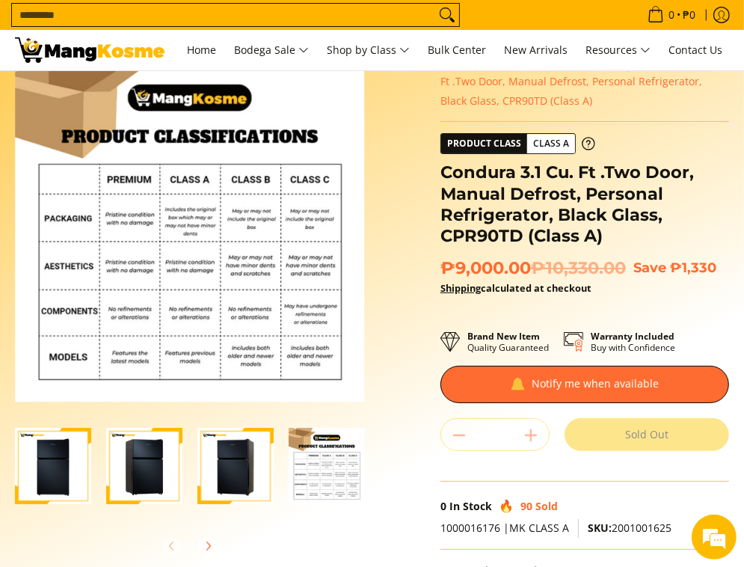
scroll to position [75, 0]
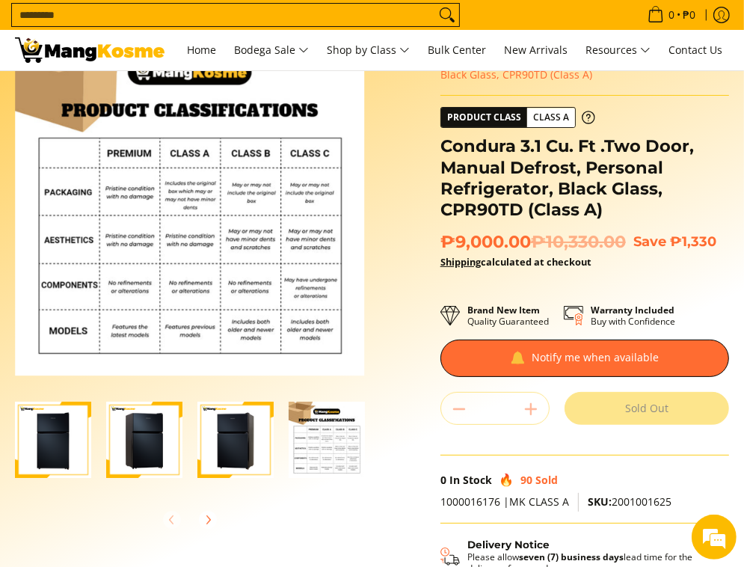
click at [72, 447] on img "Condura 3.1 Cu. Ft .Two Door, Manual Defrost, Personal Refrigerator, Black Glas…" at bounding box center [53, 440] width 76 height 76
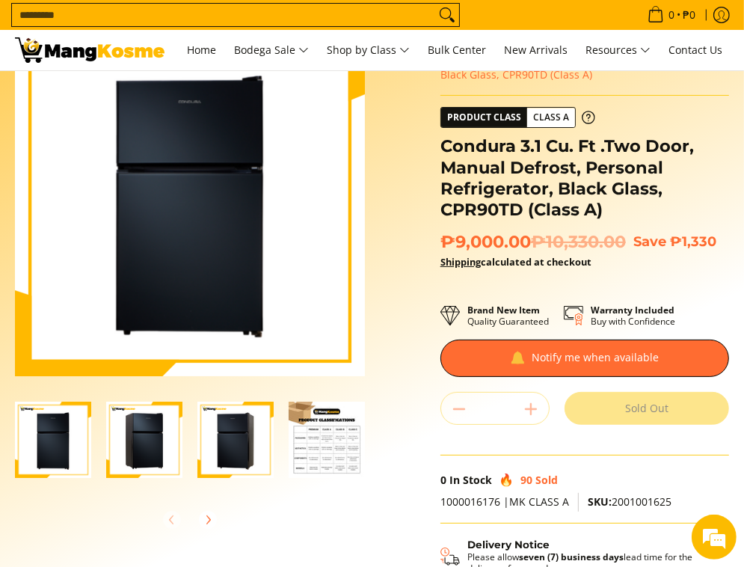
click at [141, 448] on img "Condura 3.1 Cu. Ft .Two Door, Manual Defrost, Personal Refrigerator, Black Glas…" at bounding box center [144, 440] width 76 height 76
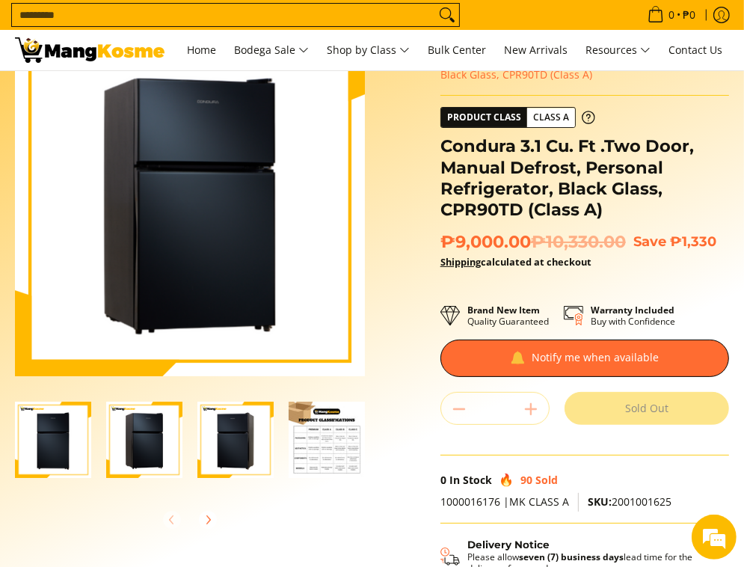
click at [218, 449] on img "Condura 3.1 Cu. Ft .Two Door, Manual Defrost, Personal Refrigerator, Black Glas…" at bounding box center [235, 440] width 76 height 76
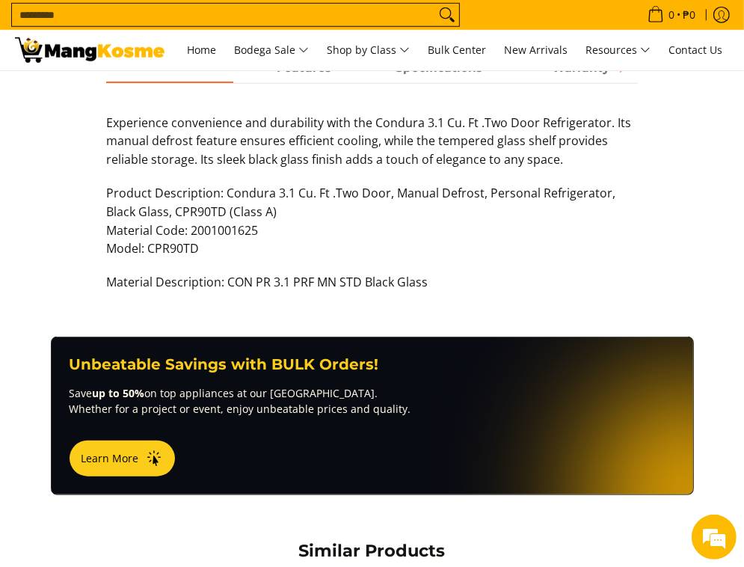
scroll to position [673, 0]
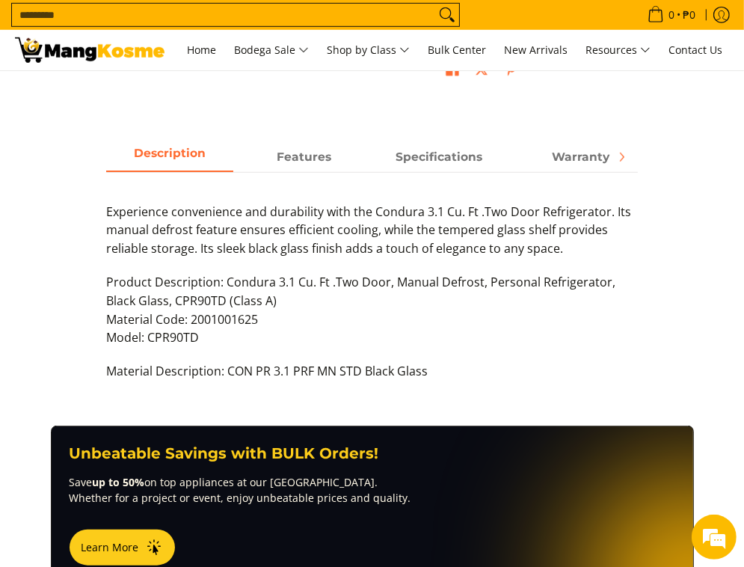
click at [334, 173] on div "Experience convenience and durability with the Condura 3.1 Cu. Ft .Two Door Ref…" at bounding box center [372, 284] width 532 height 224
click at [324, 162] on span "Features" at bounding box center [304, 157] width 127 height 27
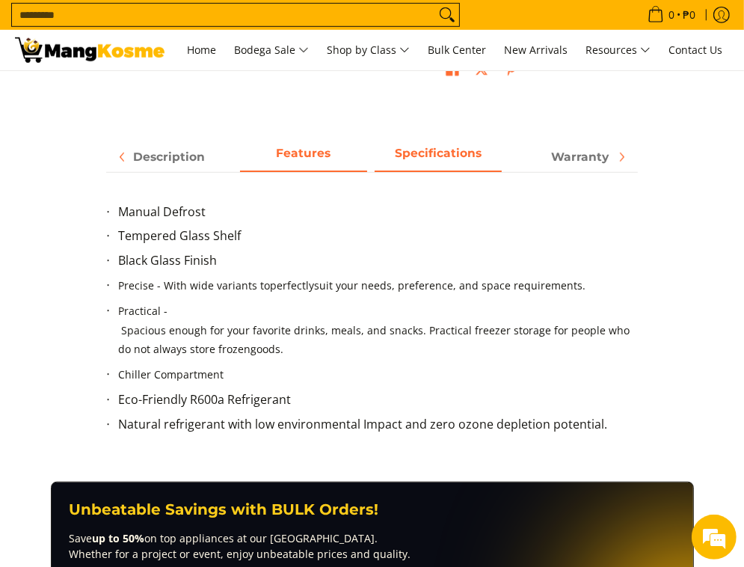
click at [455, 148] on strong "Specifications" at bounding box center [438, 153] width 87 height 14
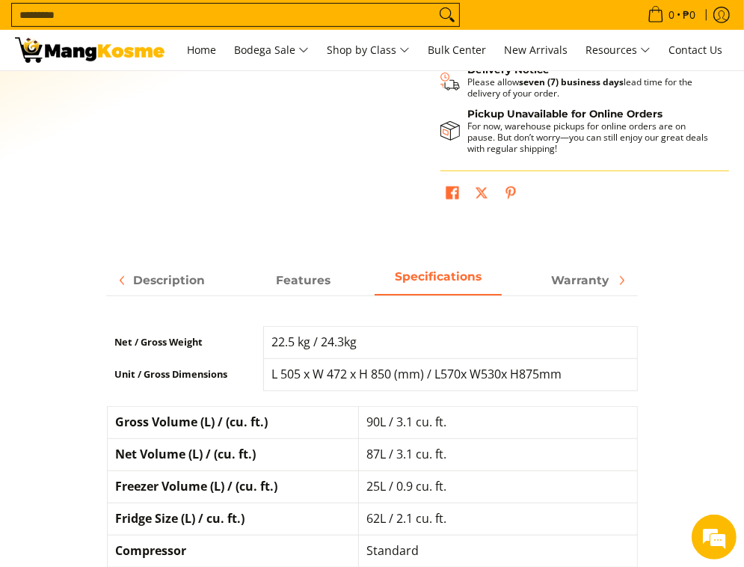
scroll to position [524, 0]
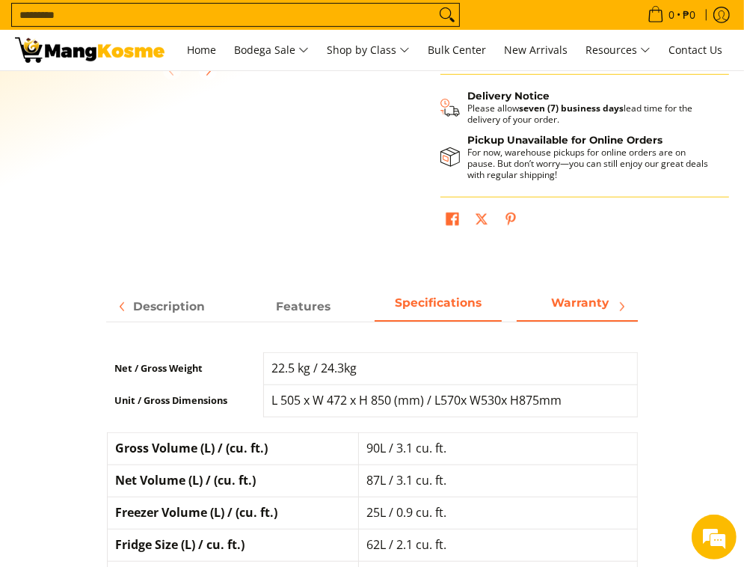
click at [559, 300] on strong "Warranty" at bounding box center [580, 302] width 58 height 14
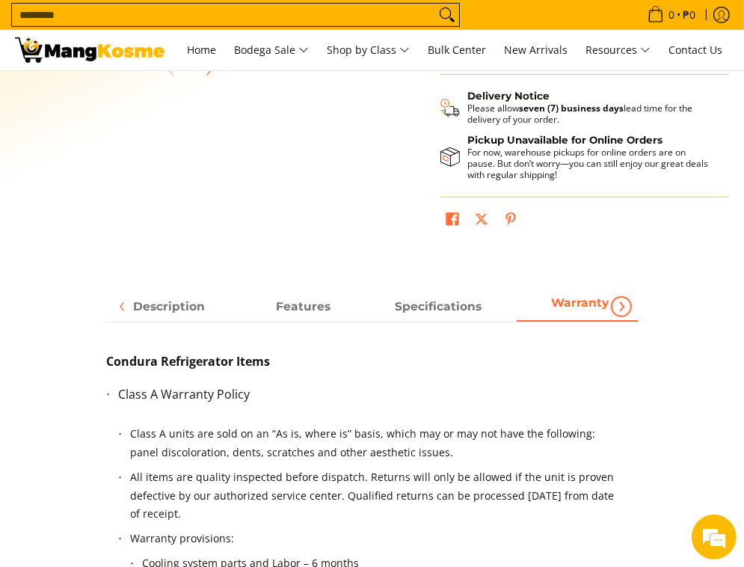
click at [624, 301] on icon "Next" at bounding box center [622, 307] width 12 height 12
drag, startPoint x: 624, startPoint y: 300, endPoint x: 604, endPoint y: 301, distance: 20.2
click at [624, 300] on span "Warranty" at bounding box center [575, 306] width 127 height 27
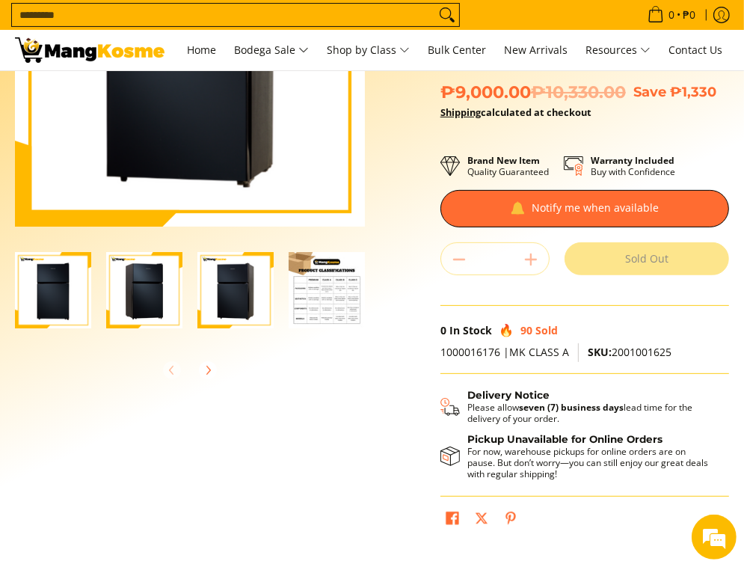
scroll to position [0, 0]
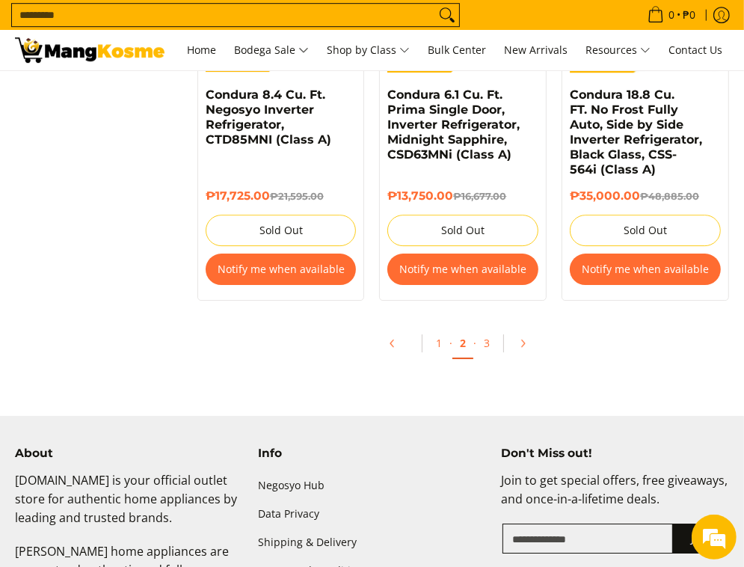
scroll to position [3072, 0]
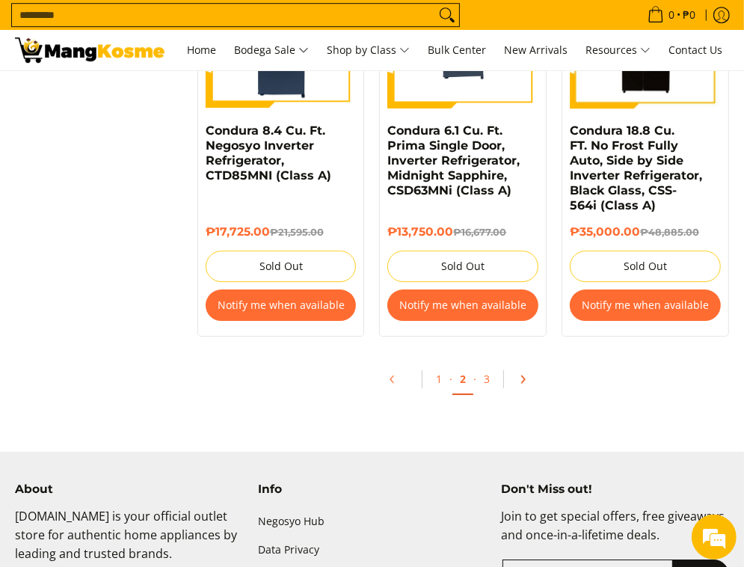
click at [527, 375] on icon "Pagination" at bounding box center [523, 379] width 10 height 10
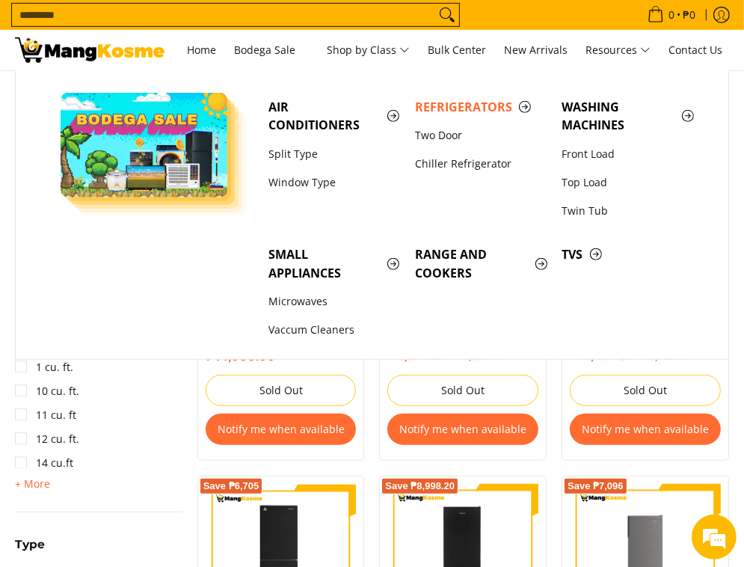
scroll to position [598, 0]
